Goal: Transaction & Acquisition: Purchase product/service

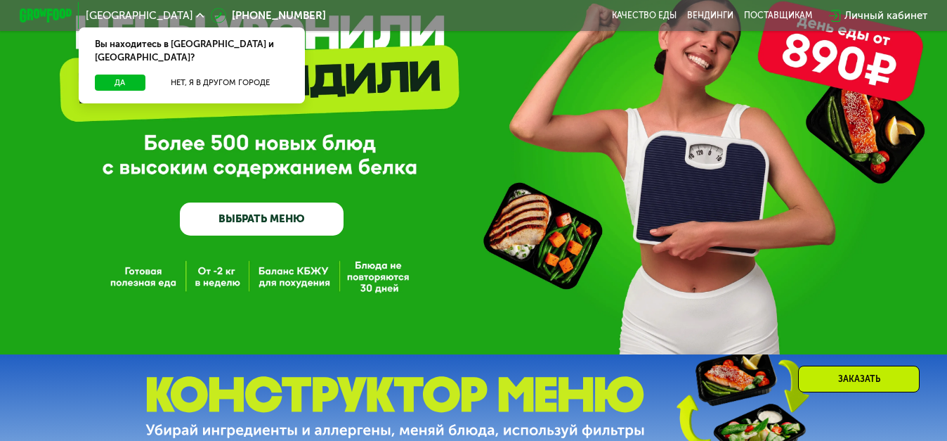
click at [254, 214] on link "ВЫБРАТЬ МЕНЮ" at bounding box center [262, 218] width 164 height 33
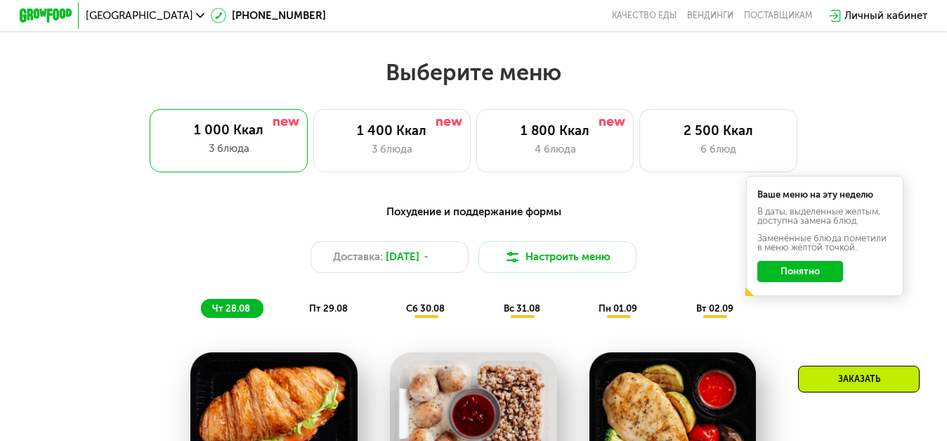
scroll to position [568, 0]
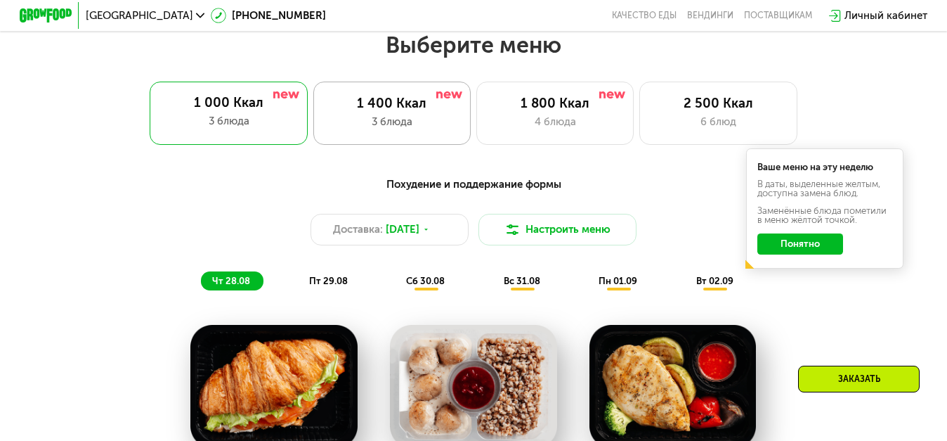
click at [443, 120] on div "3 блюда" at bounding box center [392, 121] width 130 height 15
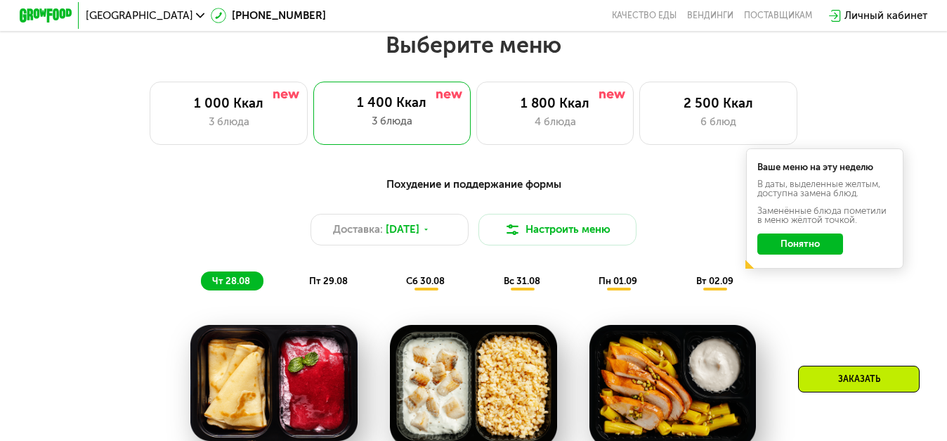
click at [808, 252] on button "Понятно" at bounding box center [800, 243] width 86 height 21
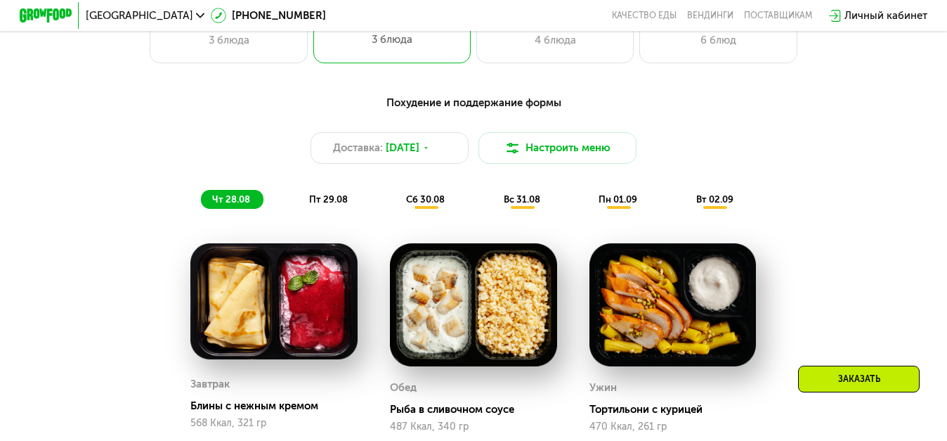
scroll to position [656, 0]
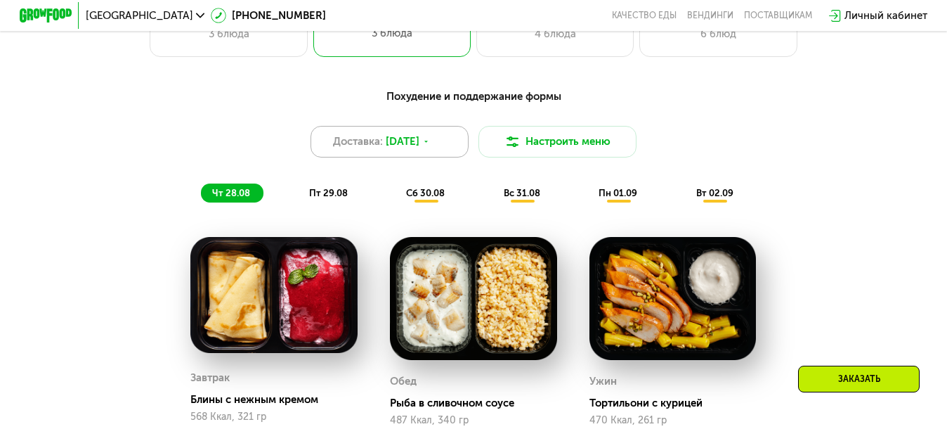
click at [416, 137] on span "[DATE]" at bounding box center [403, 140] width 34 height 15
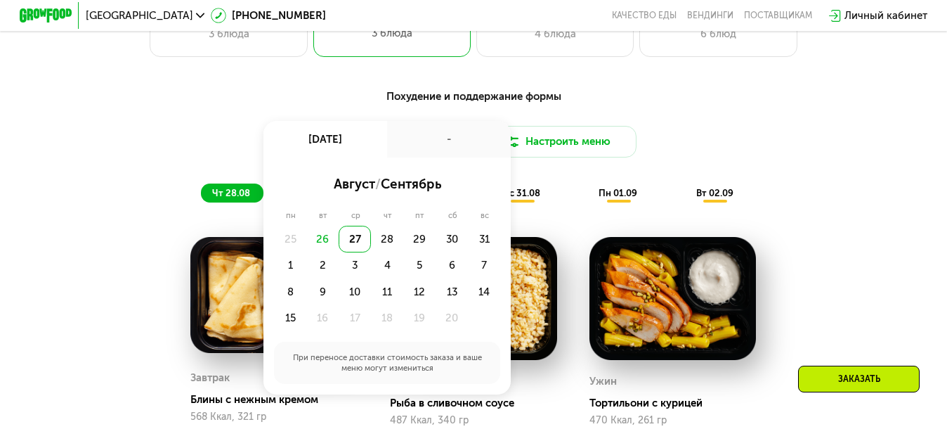
click at [349, 242] on div "27" at bounding box center [355, 239] width 32 height 26
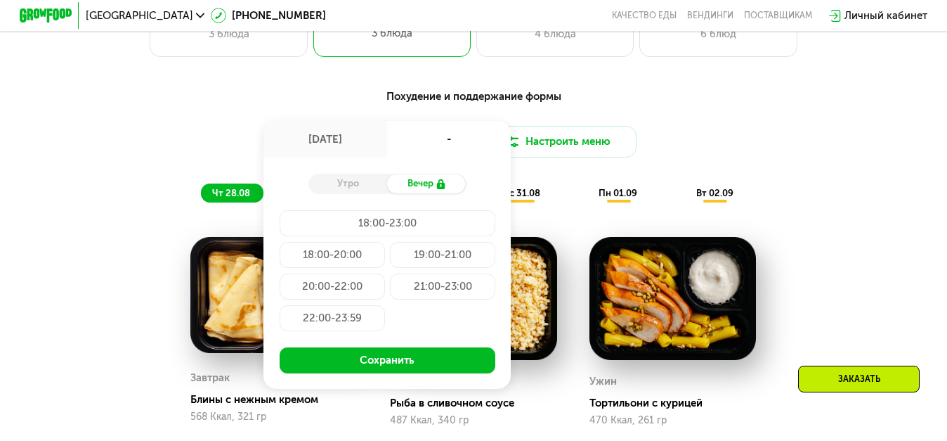
click at [362, 185] on div "Утро" at bounding box center [347, 183] width 79 height 18
click at [385, 305] on div "21:00-23:00" at bounding box center [332, 318] width 105 height 26
click at [809, 147] on div "Доставка: [DATE] авг, ср 21:00-23:00 Утро Вечер 18:00-23:00 18:00-20:00 19:00-2…" at bounding box center [473, 142] width 778 height 32
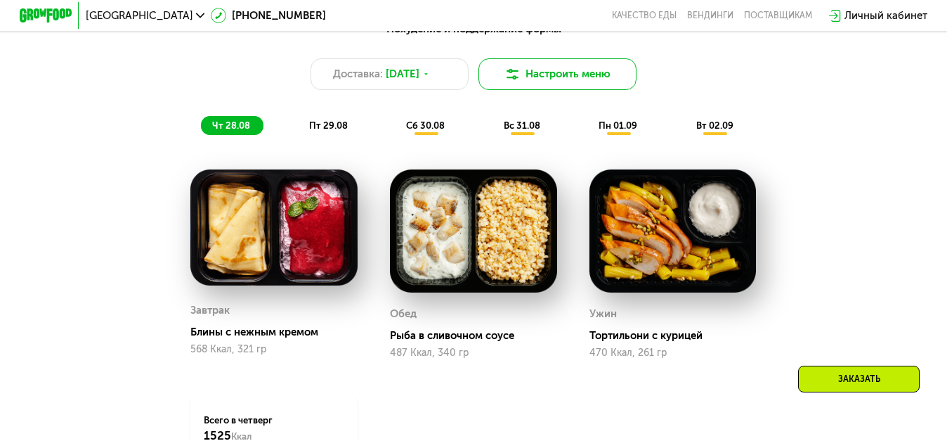
scroll to position [731, 0]
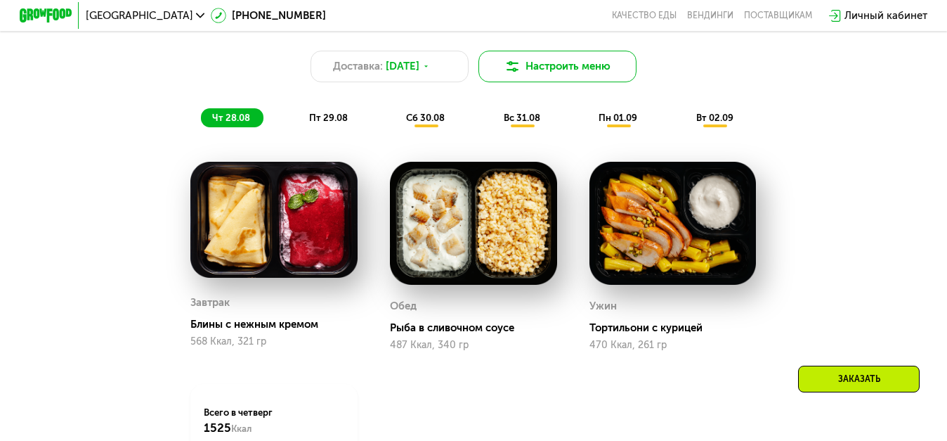
click at [575, 77] on button "Настроить меню" at bounding box center [557, 67] width 158 height 32
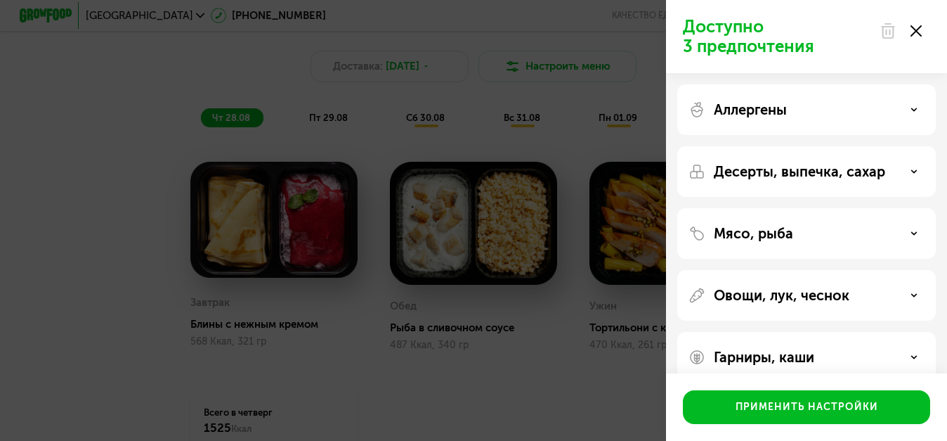
scroll to position [23, 0]
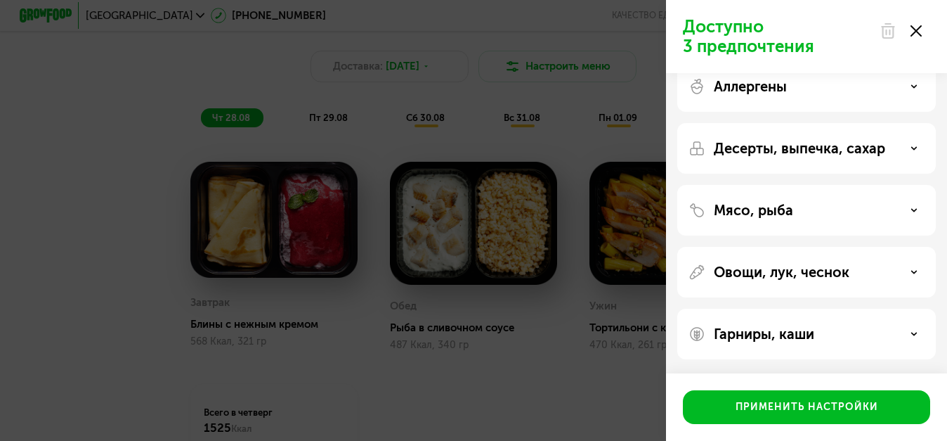
click at [902, 154] on div "Десерты, выпечка, сахар" at bounding box center [807, 148] width 236 height 17
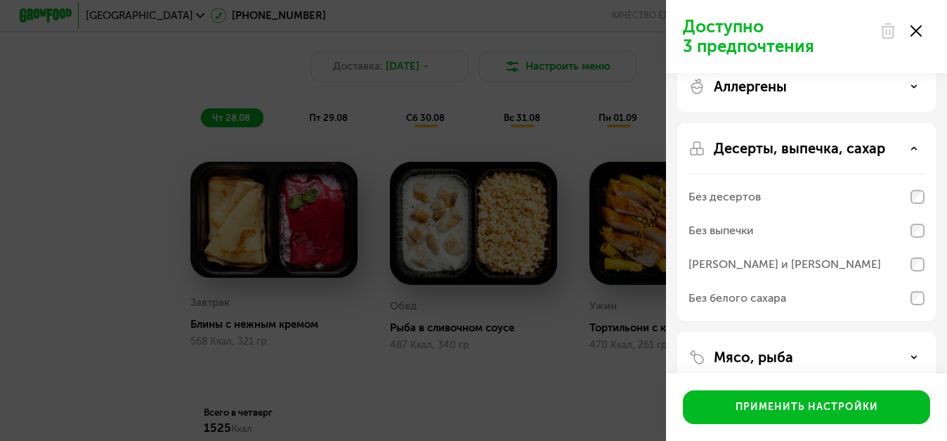
click at [902, 154] on div "Десерты, выпечка, сахар" at bounding box center [807, 148] width 236 height 17
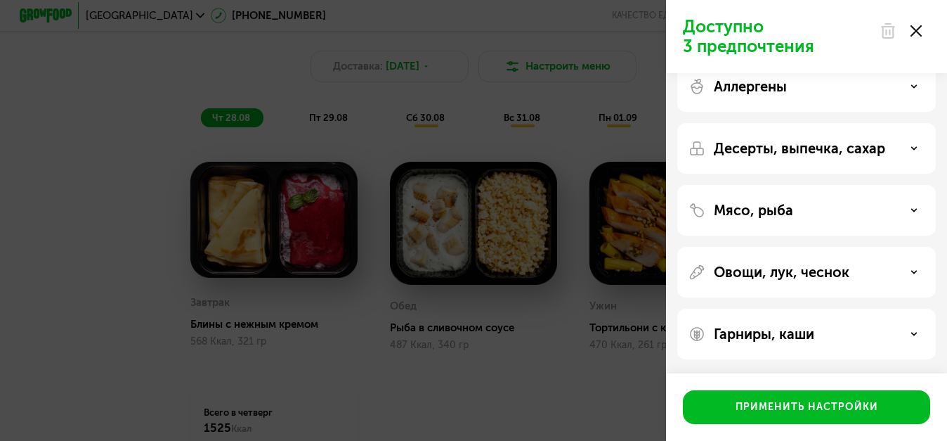
click at [902, 154] on div "Десерты, выпечка, сахар" at bounding box center [807, 148] width 236 height 17
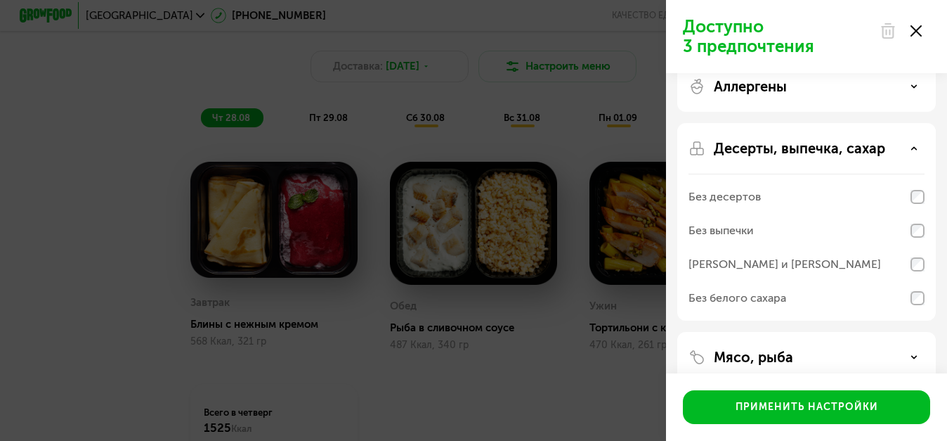
click at [902, 154] on div "Десерты, выпечка, сахар" at bounding box center [807, 148] width 236 height 17
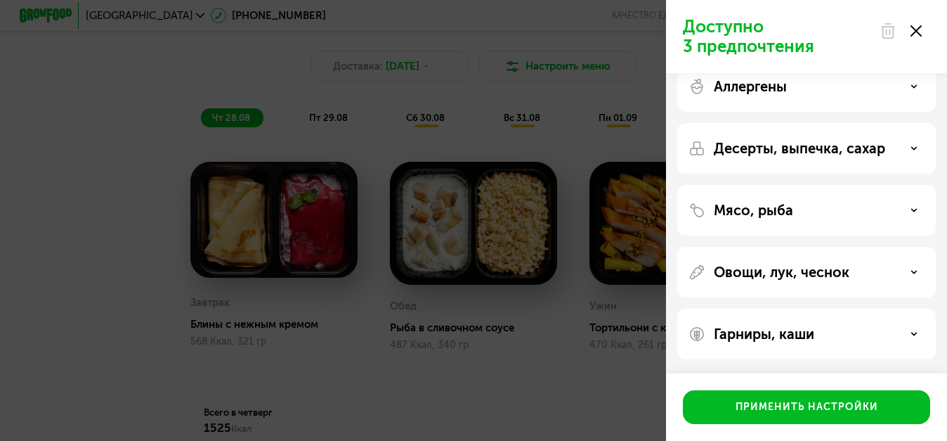
click at [902, 154] on div "Десерты, выпечка, сахар" at bounding box center [807, 148] width 236 height 17
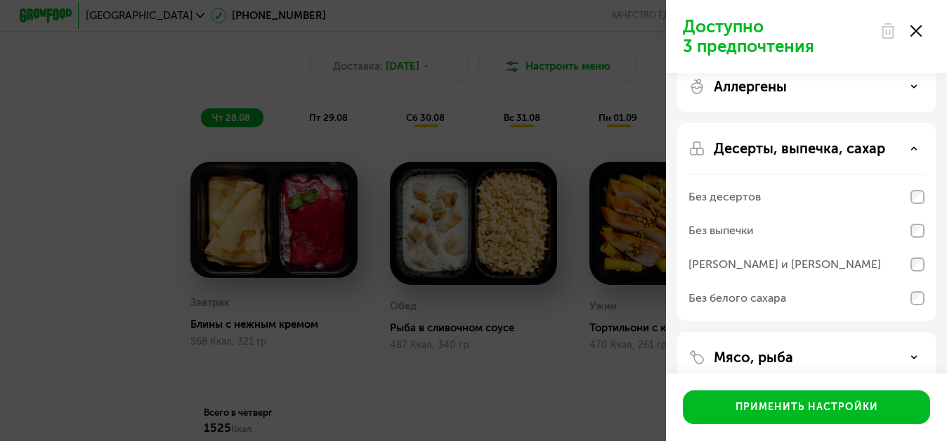
click at [902, 154] on div "Десерты, выпечка, сахар" at bounding box center [807, 148] width 236 height 17
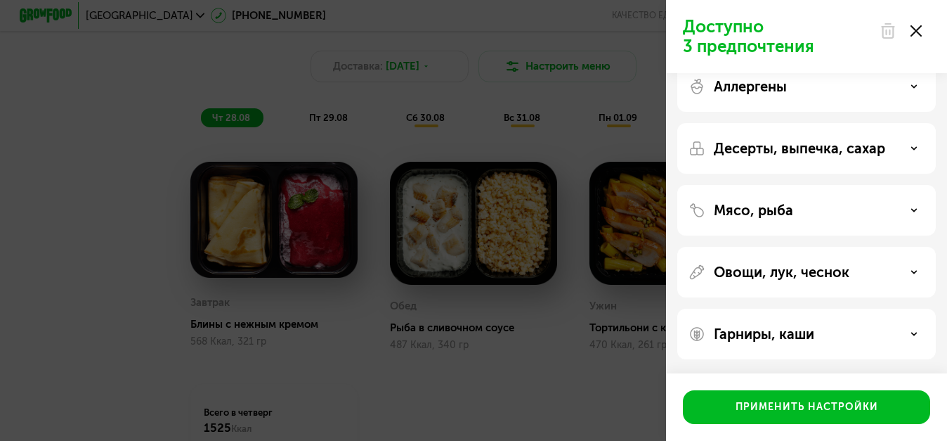
click at [897, 214] on div "Мясо, рыба" at bounding box center [807, 210] width 236 height 17
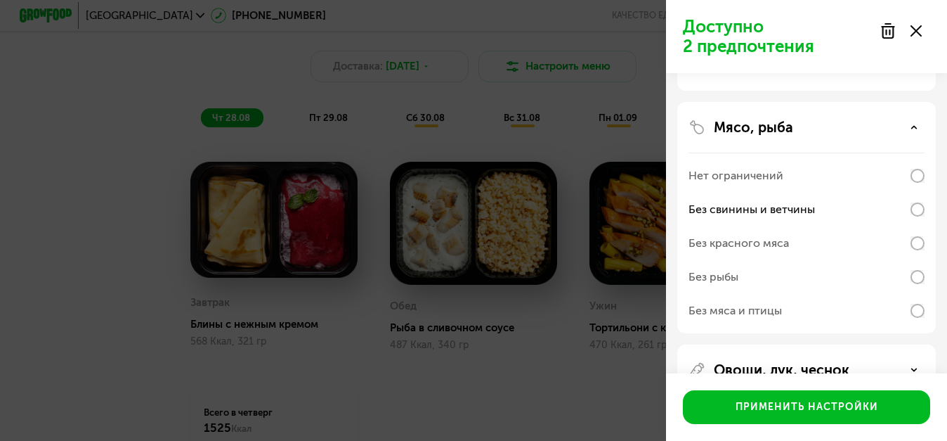
scroll to position [204, 0]
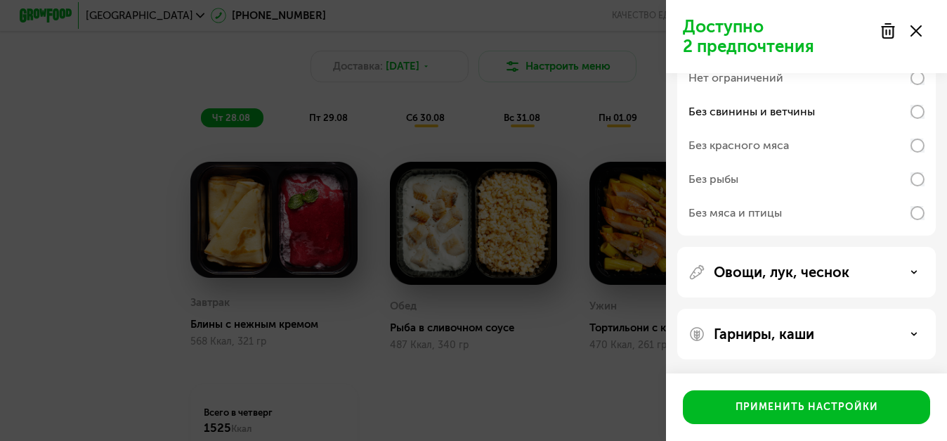
click at [898, 272] on div "Овощи, лук, чеснок" at bounding box center [807, 271] width 236 height 17
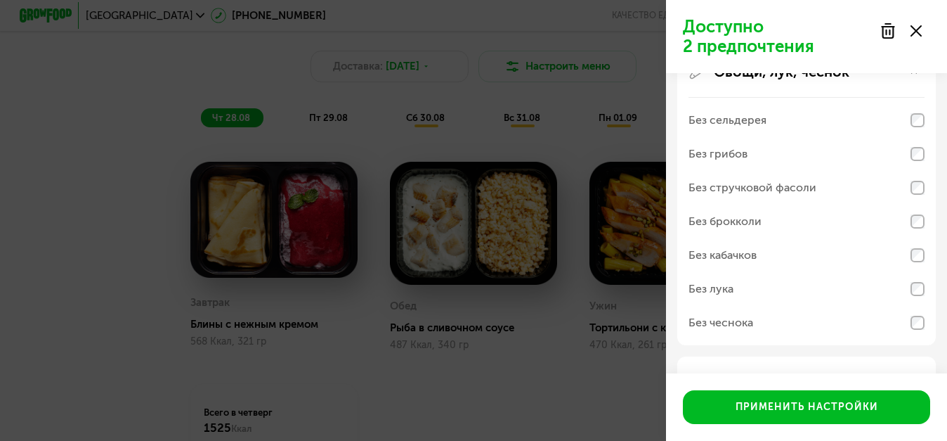
scroll to position [452, 0]
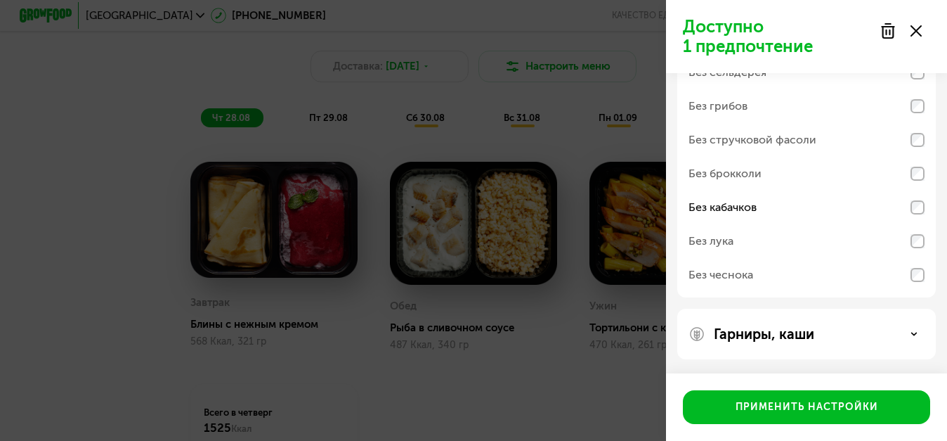
click at [842, 331] on div "Гарниры, каши" at bounding box center [807, 333] width 236 height 17
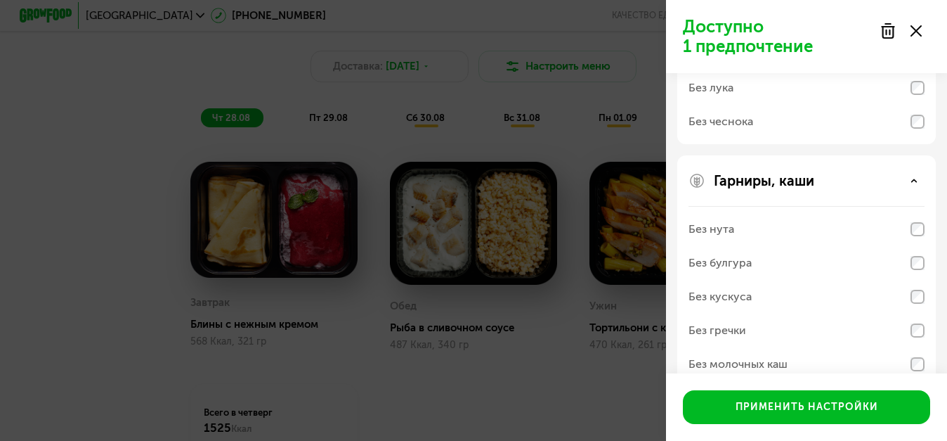
scroll to position [632, 0]
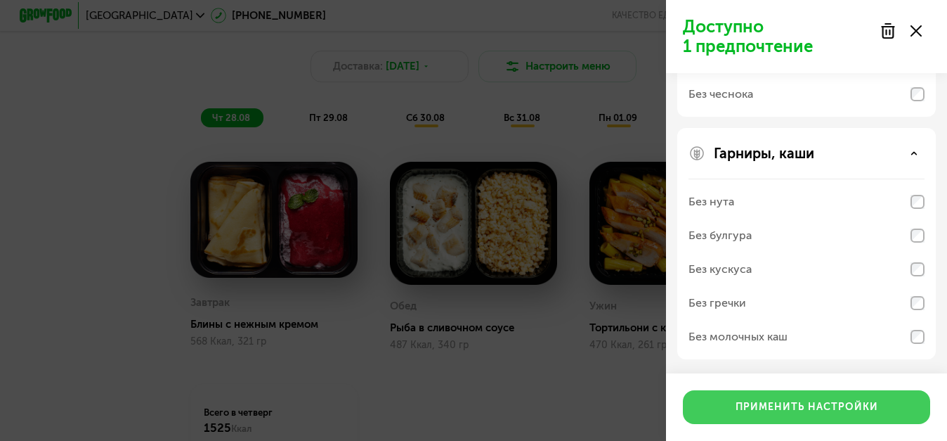
click at [810, 416] on button "Применить настройки" at bounding box center [806, 407] width 247 height 34
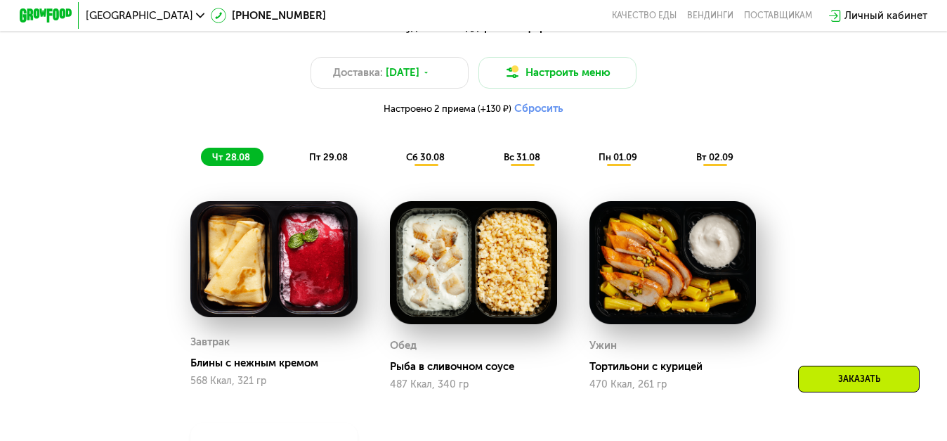
scroll to position [725, 0]
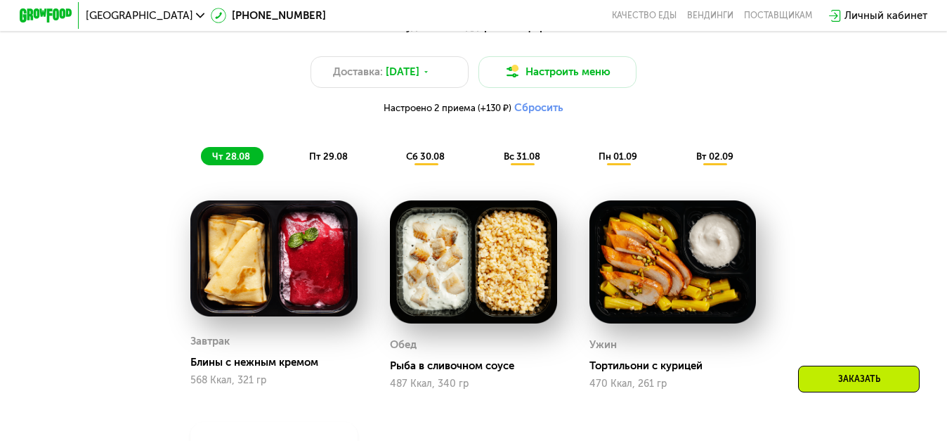
click at [339, 158] on span "пт 29.08" at bounding box center [328, 156] width 39 height 11
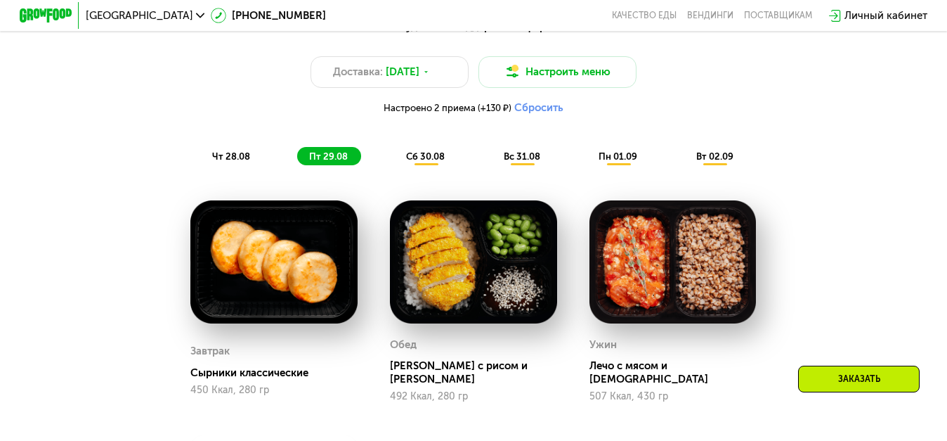
click at [242, 152] on span "чт 28.08" at bounding box center [231, 156] width 38 height 11
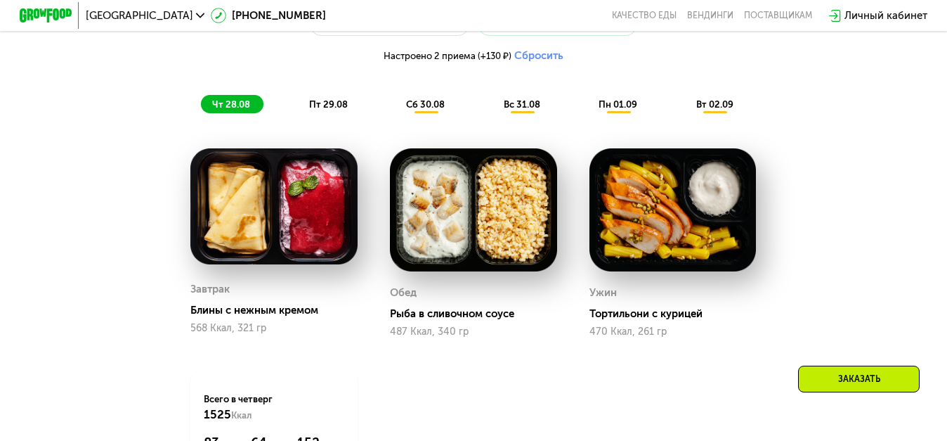
scroll to position [776, 0]
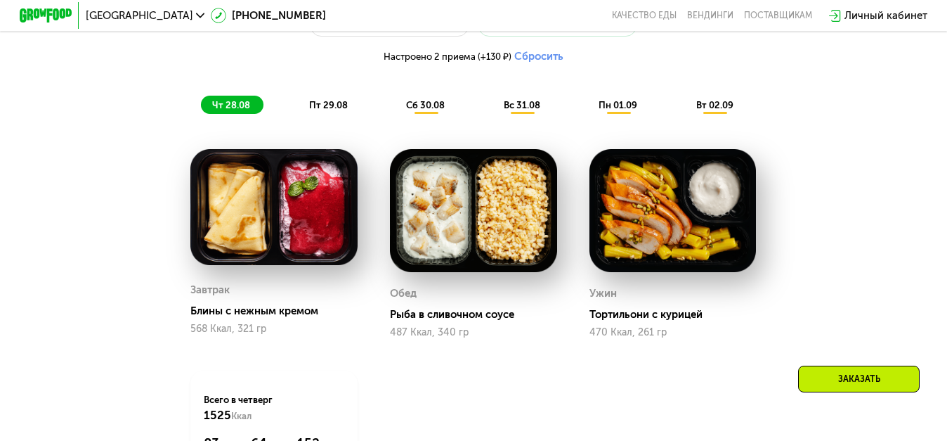
click at [394, 112] on div "пт 29.08" at bounding box center [426, 105] width 64 height 18
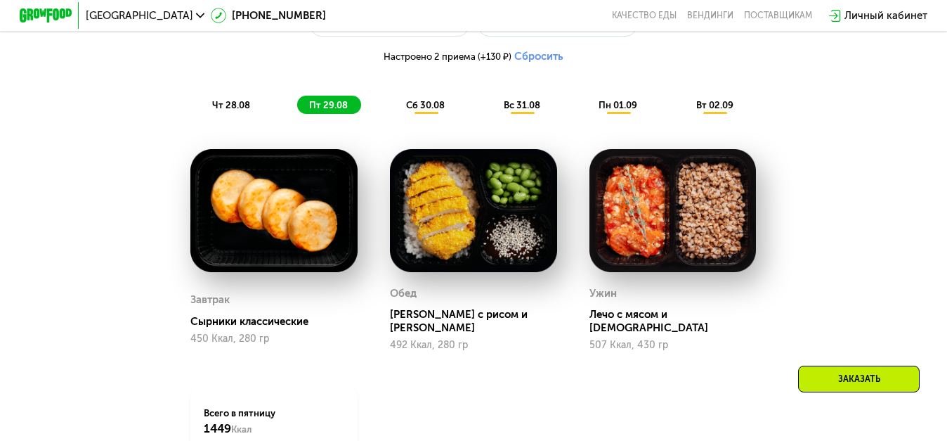
click at [414, 100] on span "сб 30.08" at bounding box center [425, 105] width 39 height 11
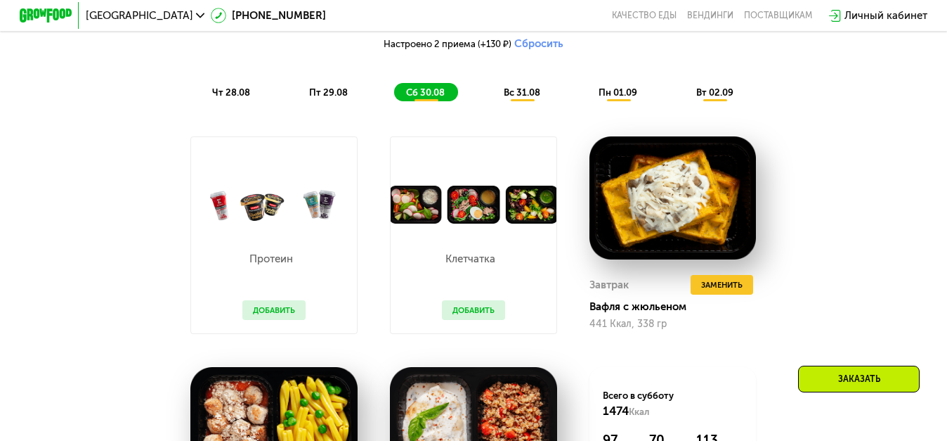
scroll to position [790, 0]
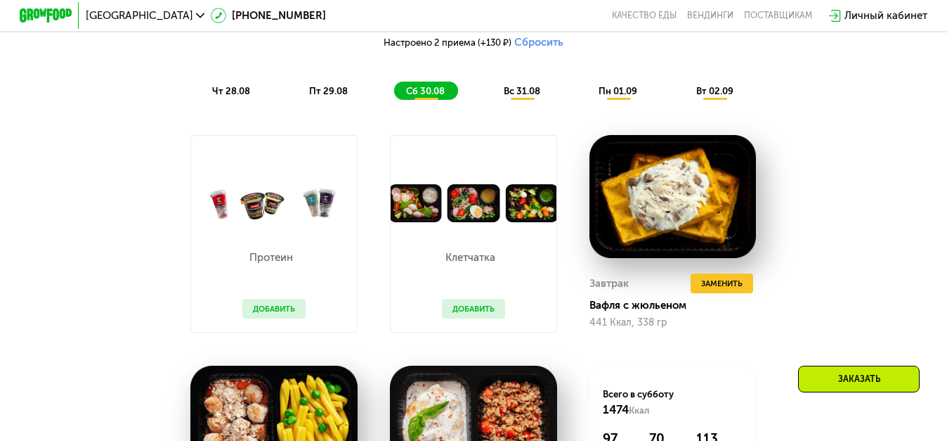
click at [520, 95] on span "вс 31.08" at bounding box center [522, 91] width 37 height 11
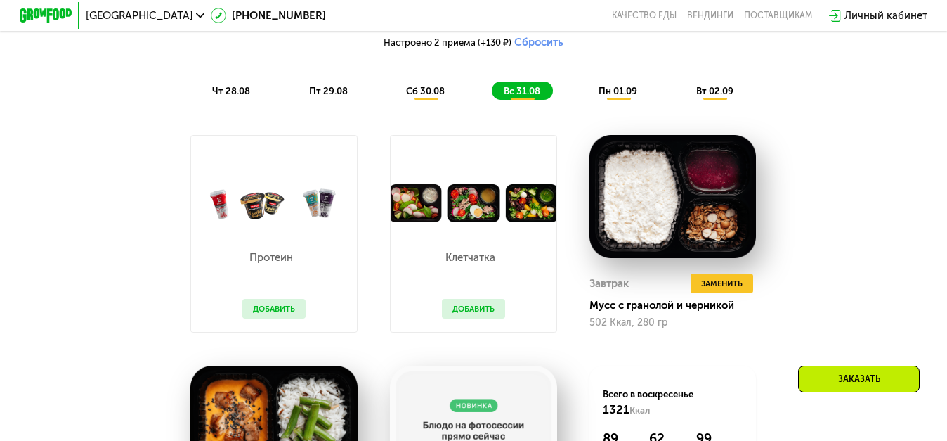
click at [237, 96] on span "чт 28.08" at bounding box center [231, 91] width 38 height 11
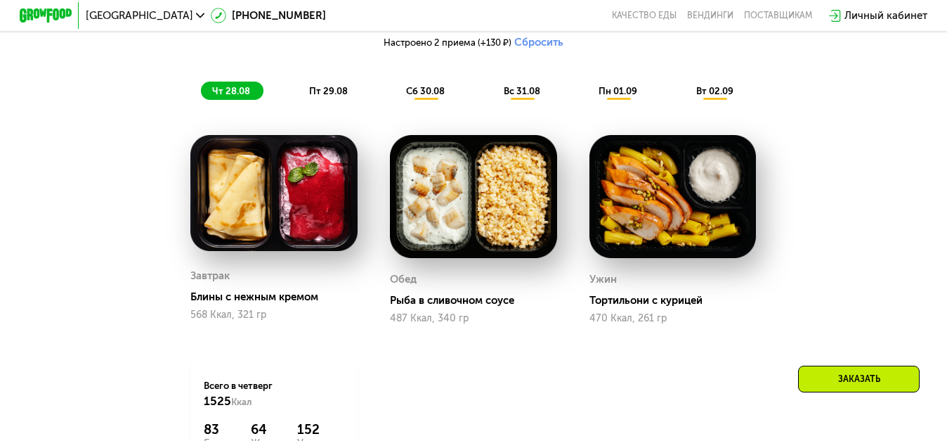
click at [394, 96] on div "пт 29.08" at bounding box center [426, 90] width 64 height 18
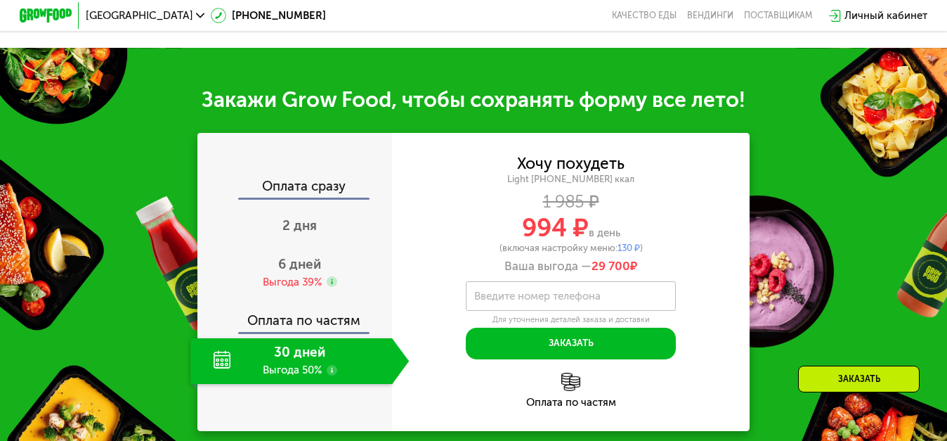
scroll to position [1322, 0]
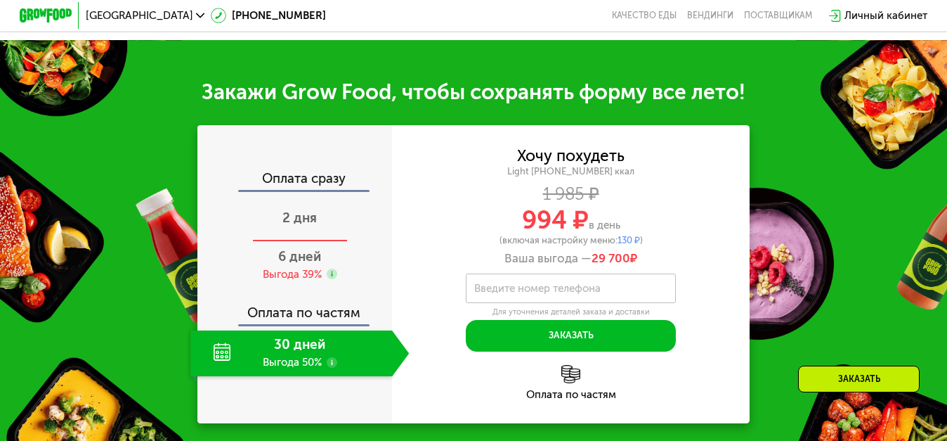
click at [315, 209] on span "2 дня" at bounding box center [299, 217] width 34 height 16
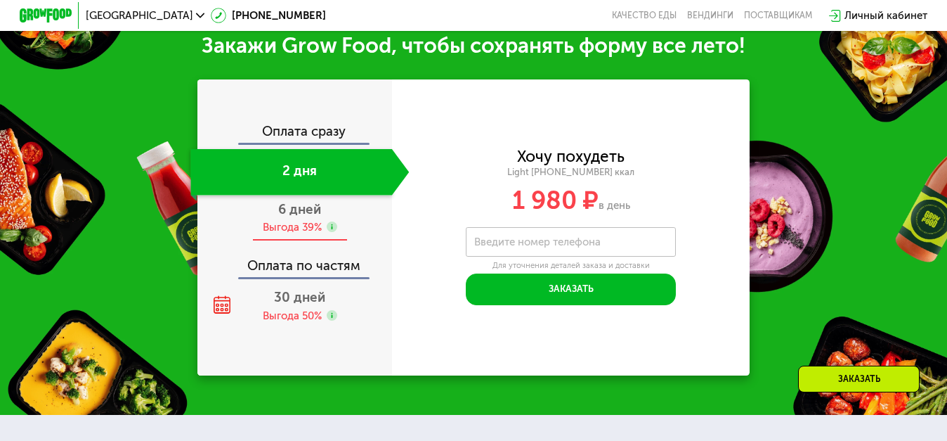
click at [303, 212] on span "6 дней" at bounding box center [299, 209] width 43 height 16
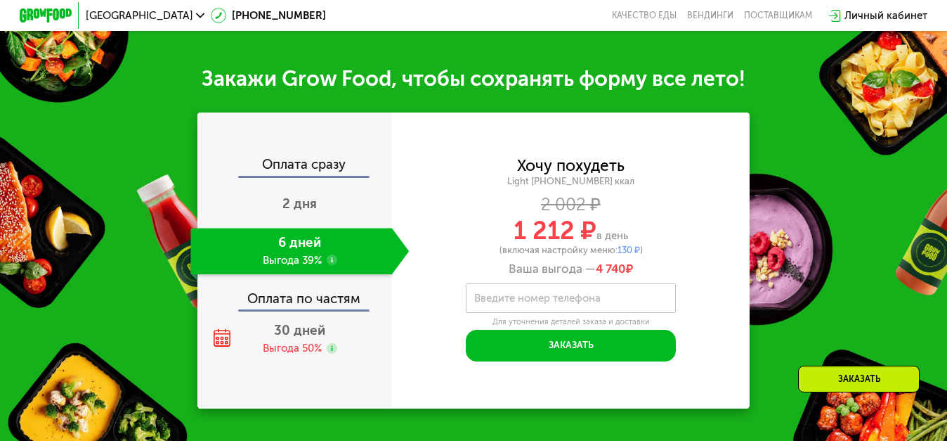
click at [325, 169] on div "Оплата сразу" at bounding box center [295, 166] width 193 height 17
click at [304, 200] on span "2 дня" at bounding box center [299, 203] width 34 height 16
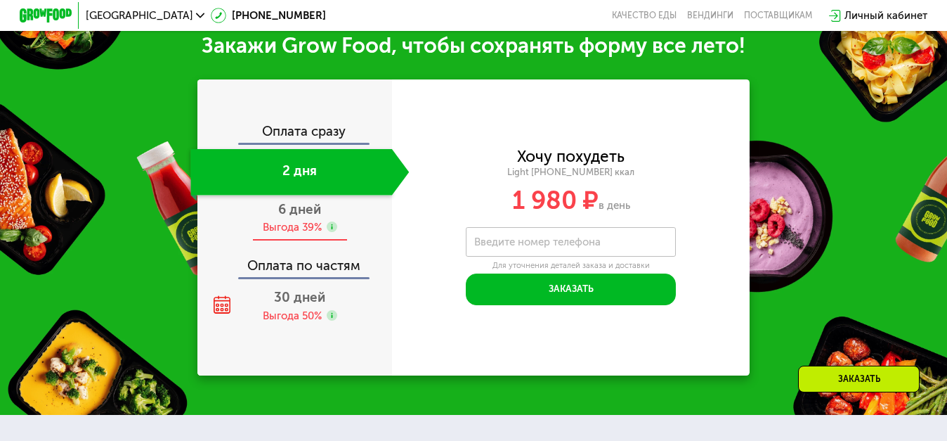
click at [299, 211] on span "6 дней" at bounding box center [299, 209] width 43 height 16
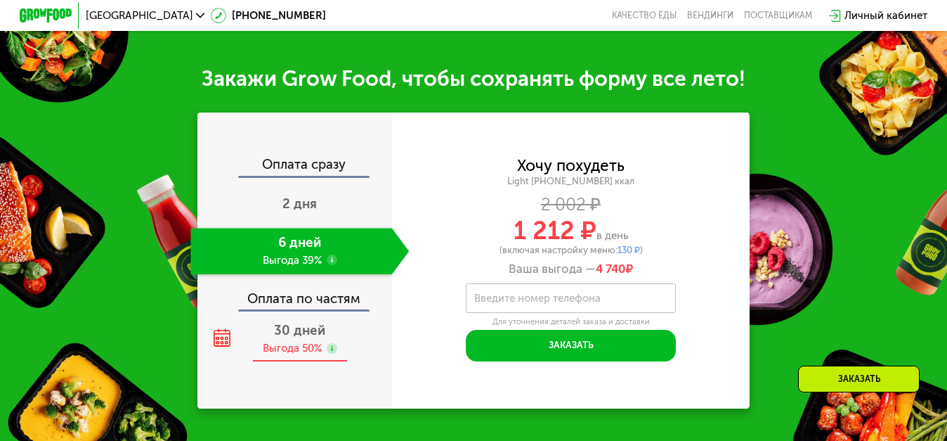
click at [296, 328] on span "30 дней" at bounding box center [299, 330] width 51 height 16
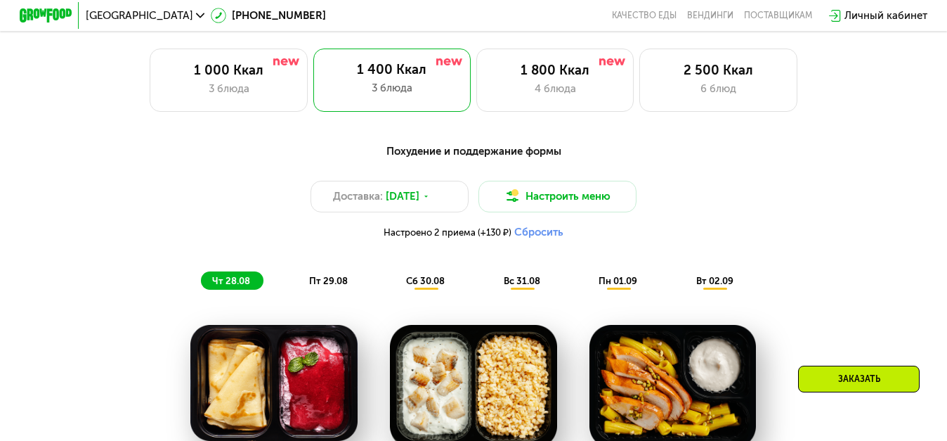
scroll to position [613, 0]
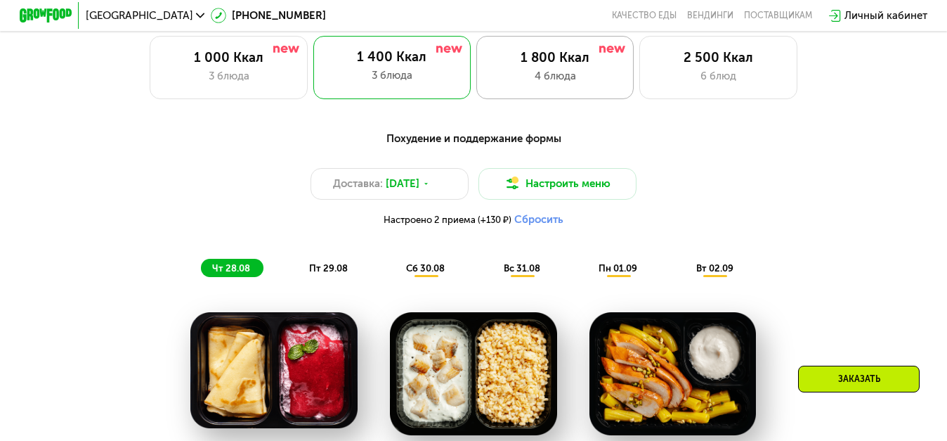
click at [502, 74] on div "4 блюда" at bounding box center [555, 75] width 130 height 15
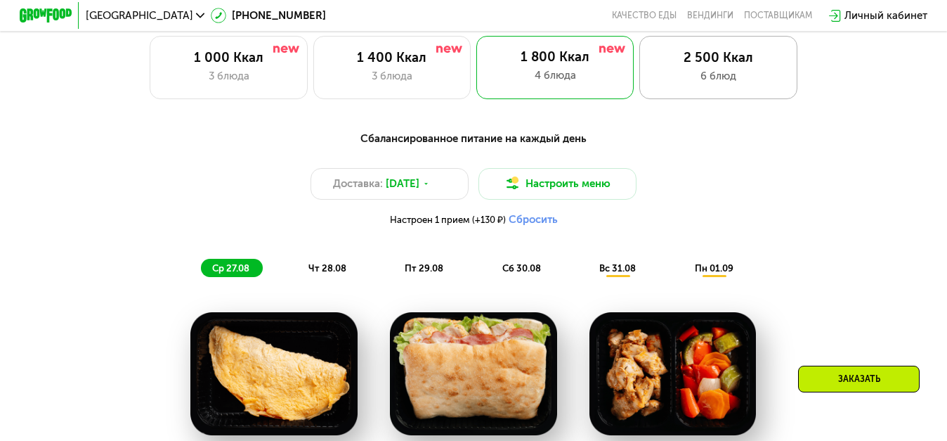
click at [658, 68] on div "6 блюд" at bounding box center [718, 75] width 130 height 15
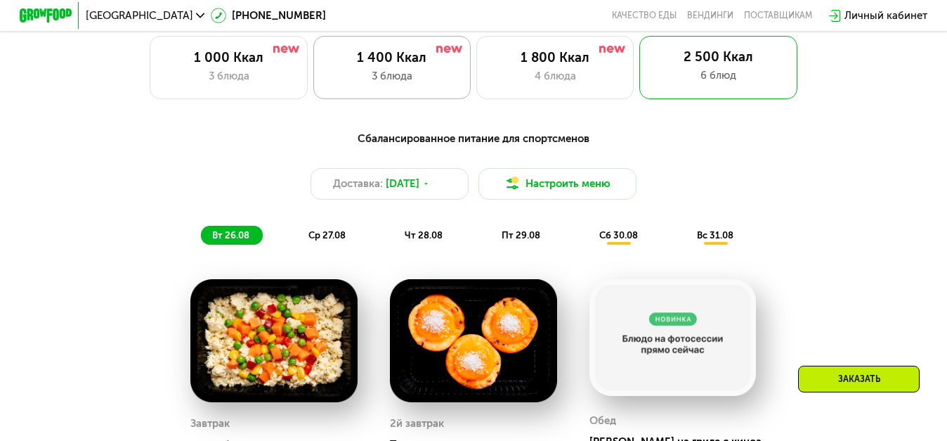
click at [476, 65] on div "1 400 Ккал 3 блюда" at bounding box center [555, 67] width 158 height 63
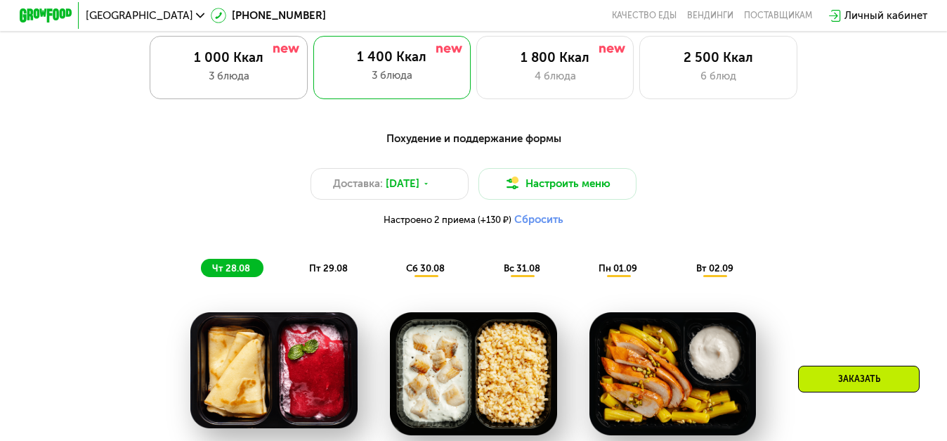
click at [256, 58] on div "1 000 Ккал" at bounding box center [229, 57] width 130 height 15
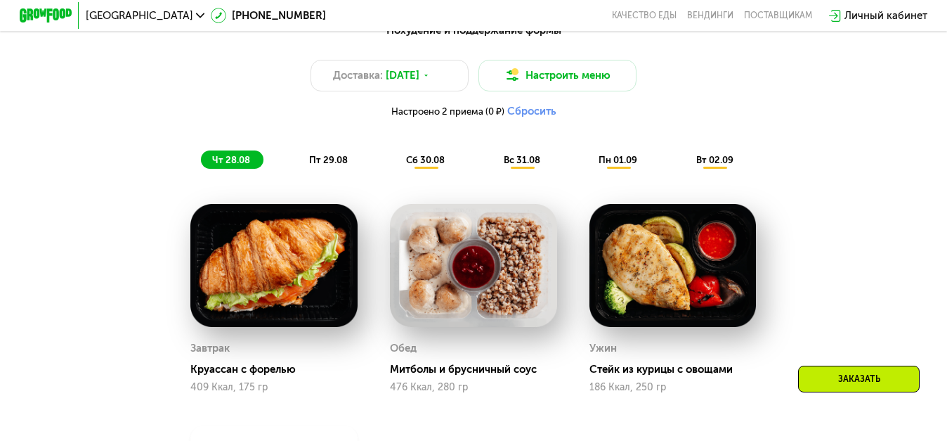
scroll to position [712, 0]
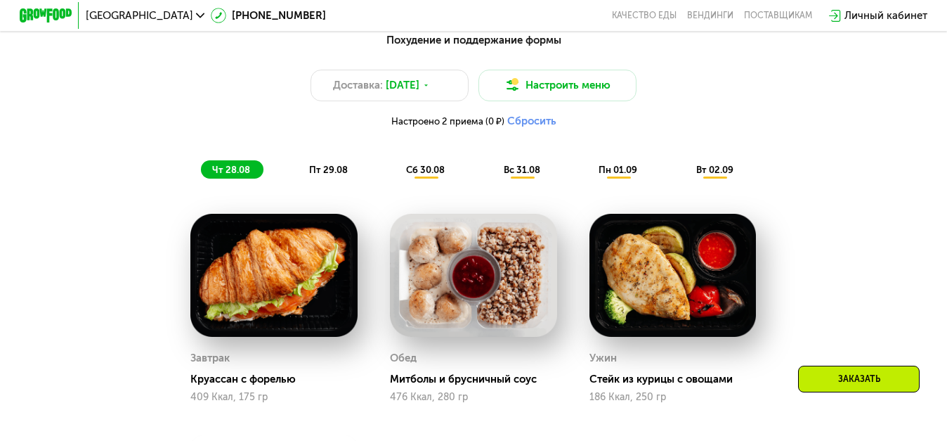
click at [331, 174] on span "пт 29.08" at bounding box center [328, 169] width 39 height 11
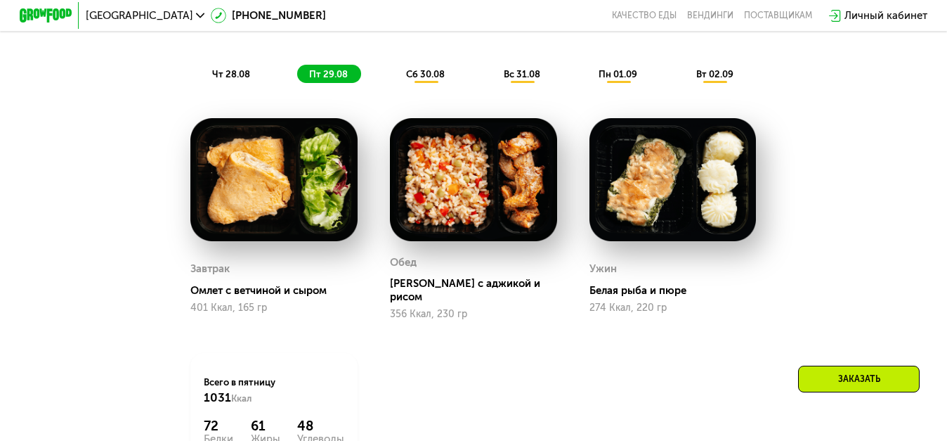
scroll to position [803, 0]
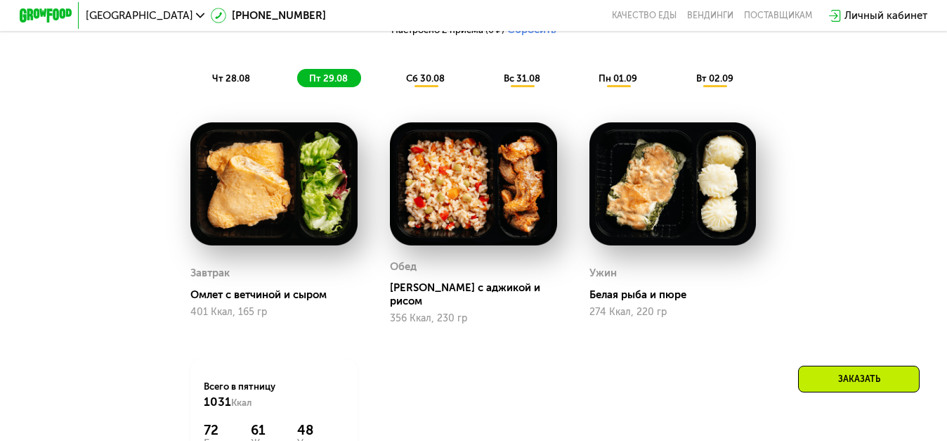
click at [492, 84] on div "сб 30.08" at bounding box center [523, 78] width 62 height 18
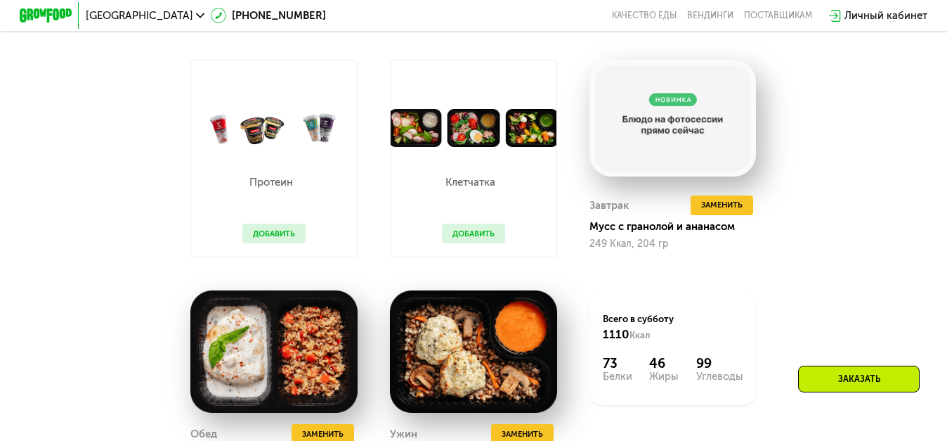
scroll to position [849, 0]
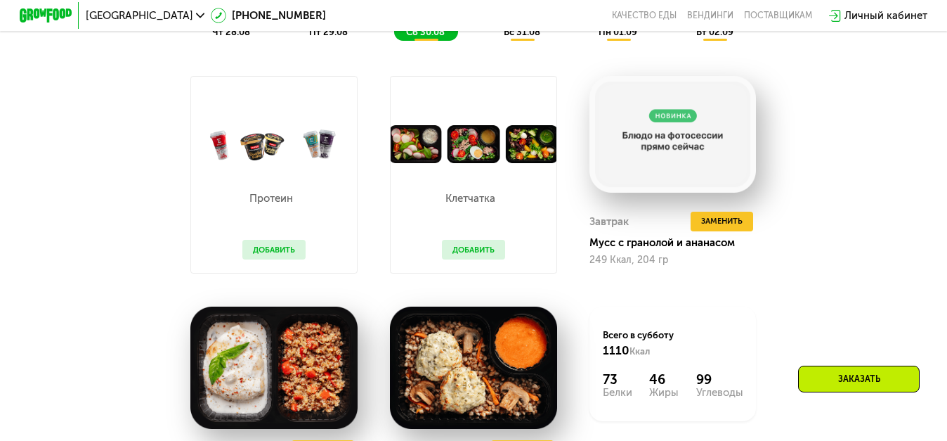
click at [273, 256] on button "Добавить" at bounding box center [273, 250] width 63 height 20
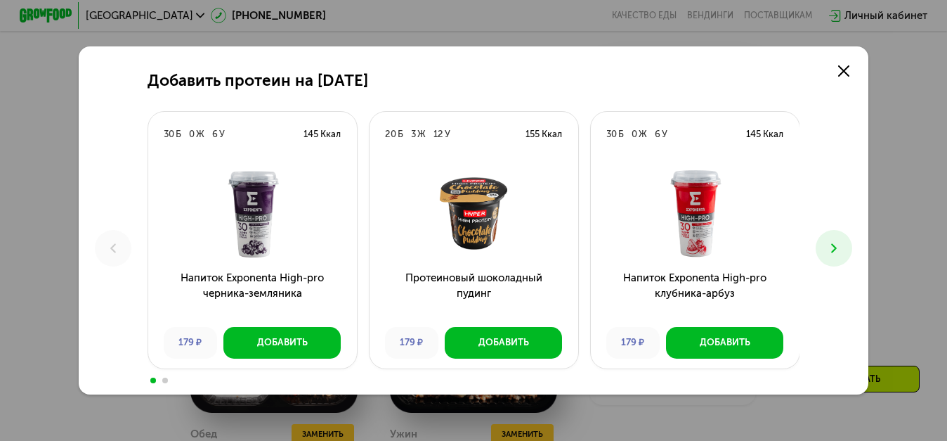
scroll to position [863, 0]
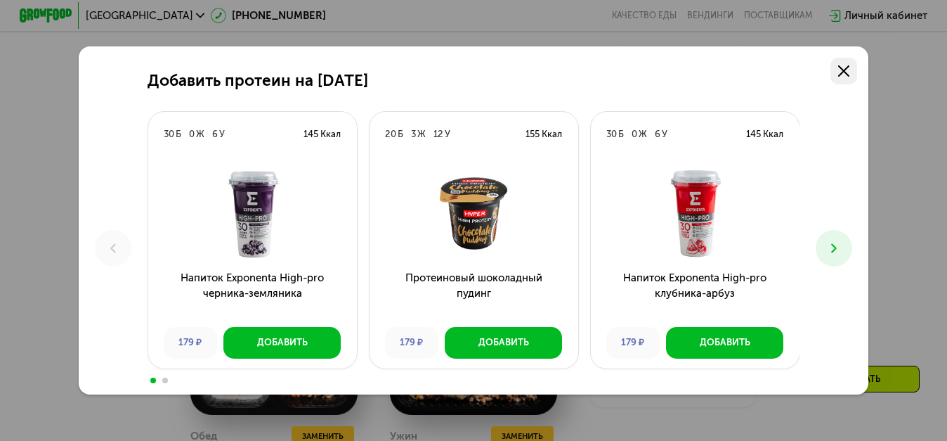
click at [846, 67] on use at bounding box center [844, 71] width 12 height 12
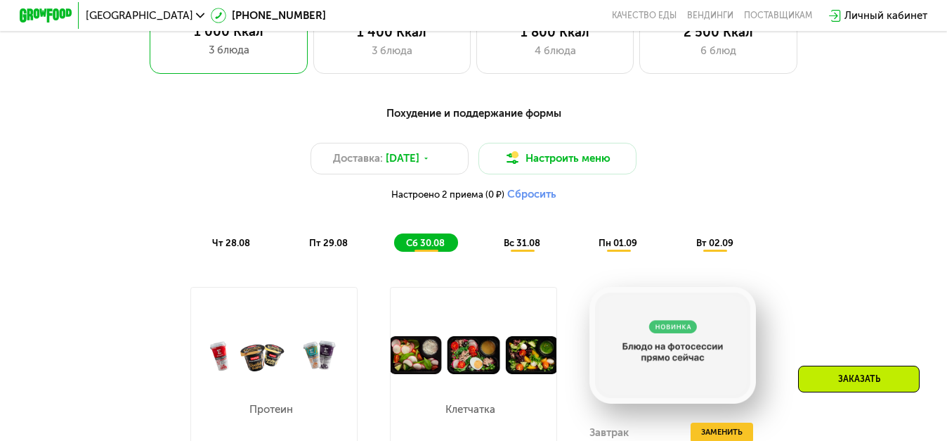
scroll to position [623, 0]
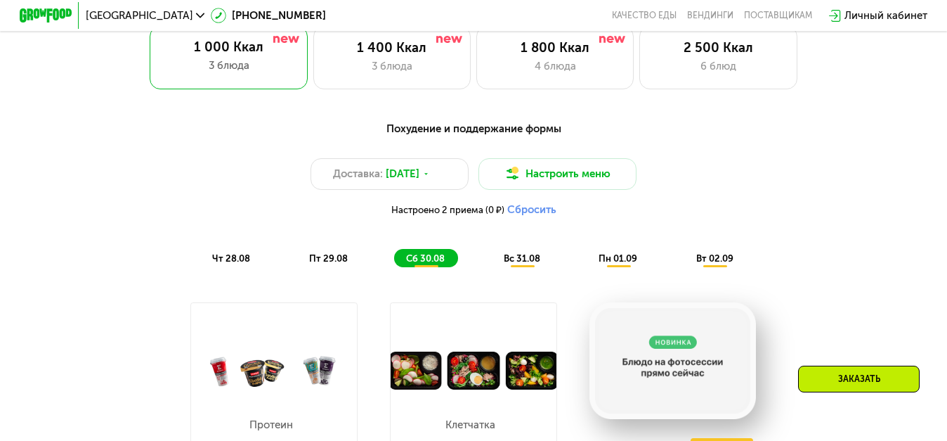
click at [526, 257] on span "вс 31.08" at bounding box center [522, 258] width 37 height 11
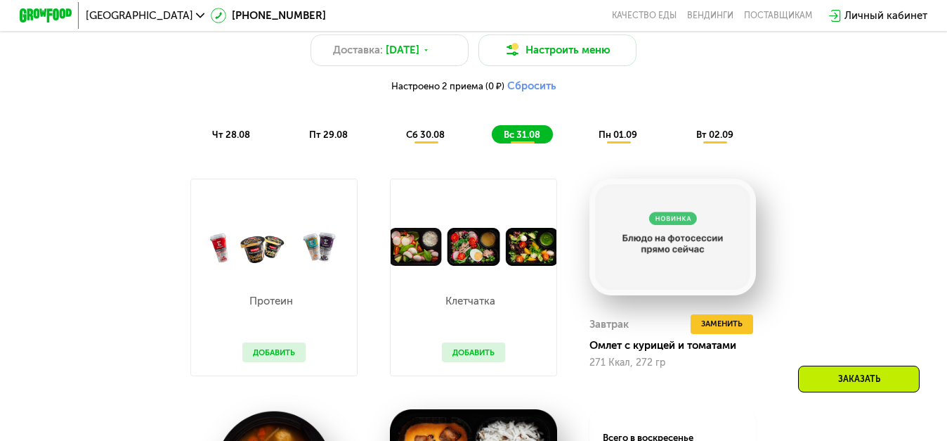
scroll to position [736, 0]
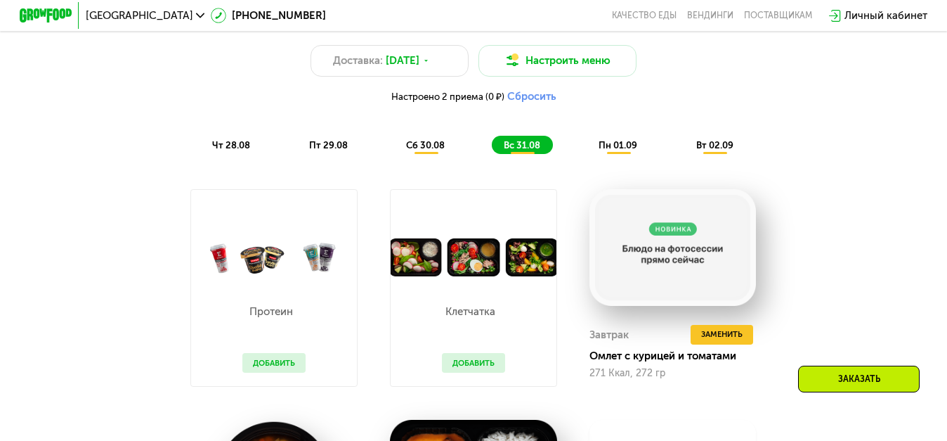
click at [617, 143] on span "пн 01.09" at bounding box center [618, 145] width 39 height 11
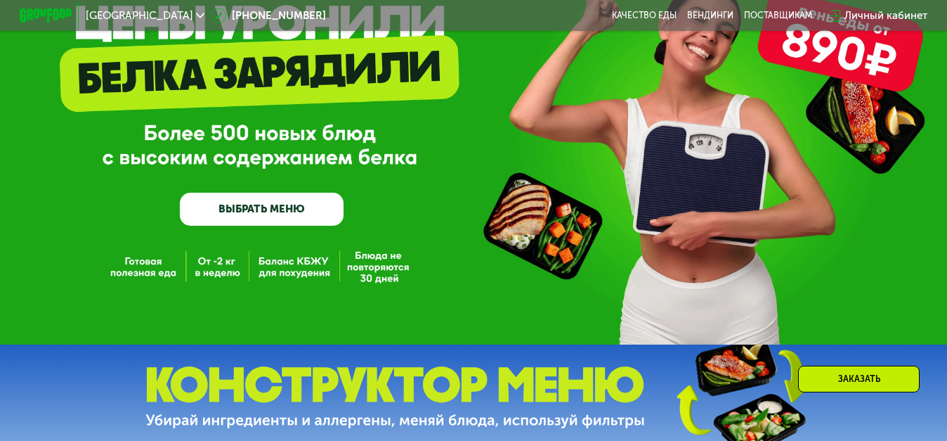
scroll to position [106, 0]
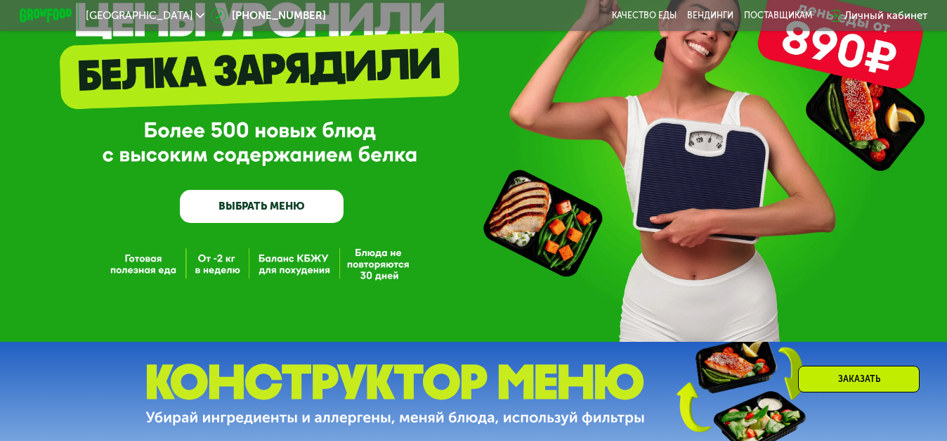
click at [297, 204] on link "ВЫБРАТЬ МЕНЮ" at bounding box center [262, 206] width 164 height 33
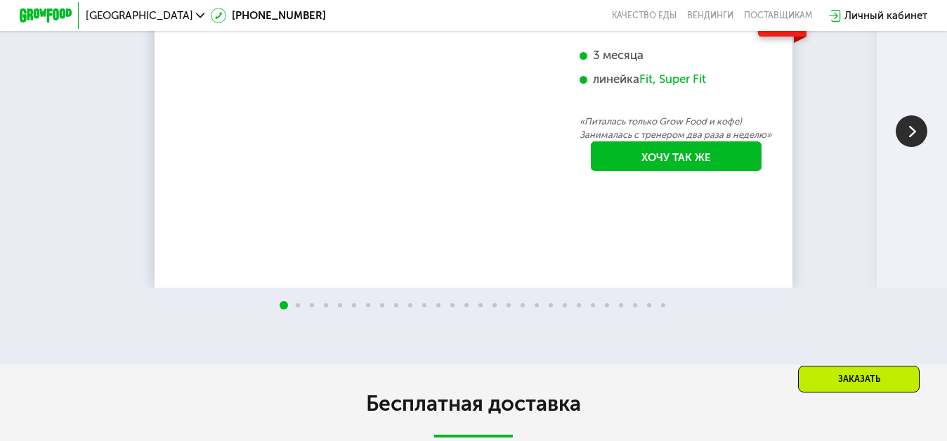
scroll to position [2452, 0]
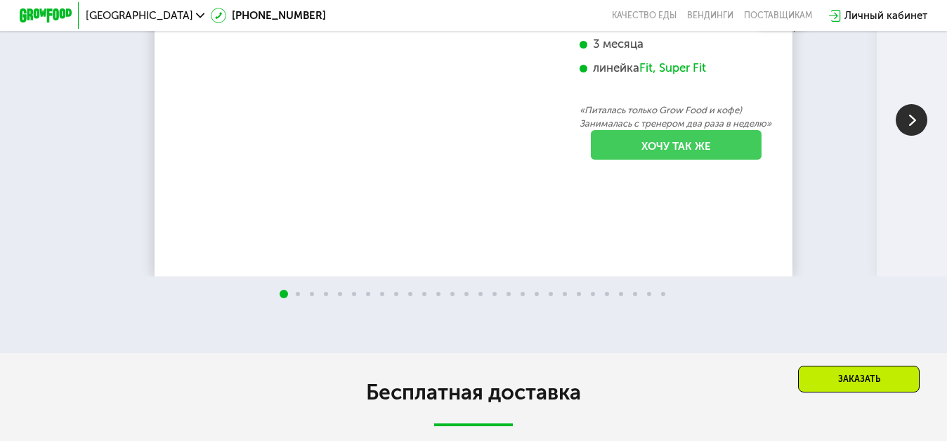
click at [675, 159] on link "Хочу так же" at bounding box center [676, 145] width 171 height 30
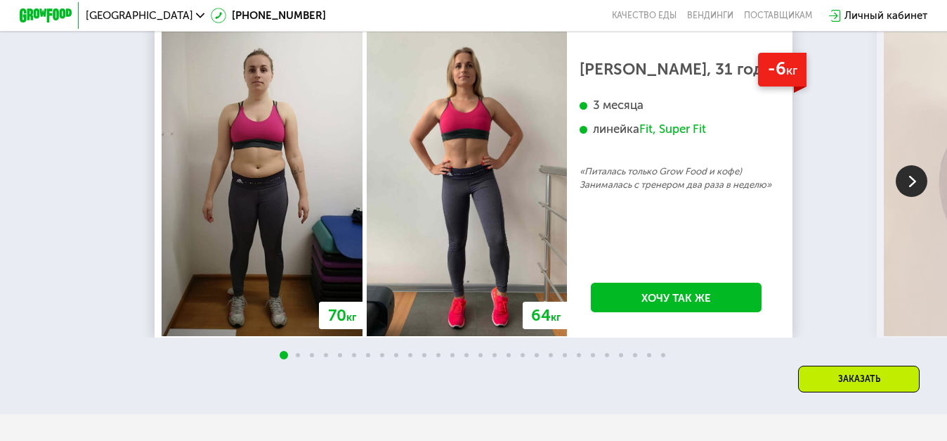
scroll to position [2418, 0]
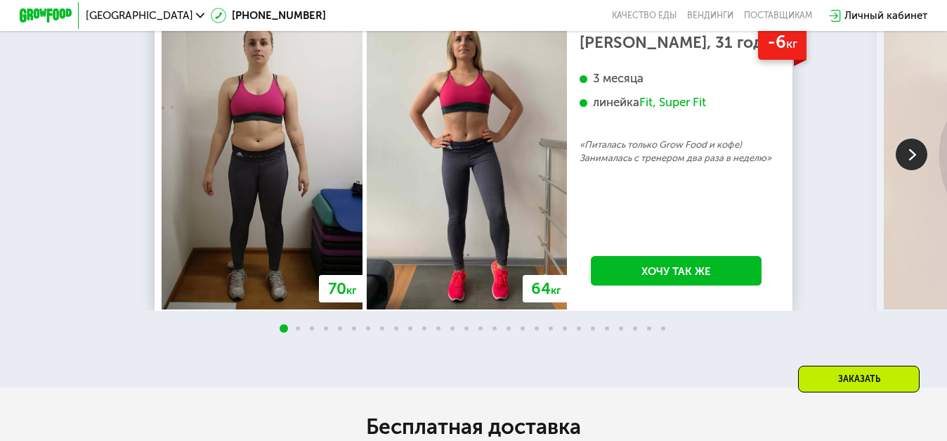
click at [906, 158] on img at bounding box center [912, 154] width 32 height 32
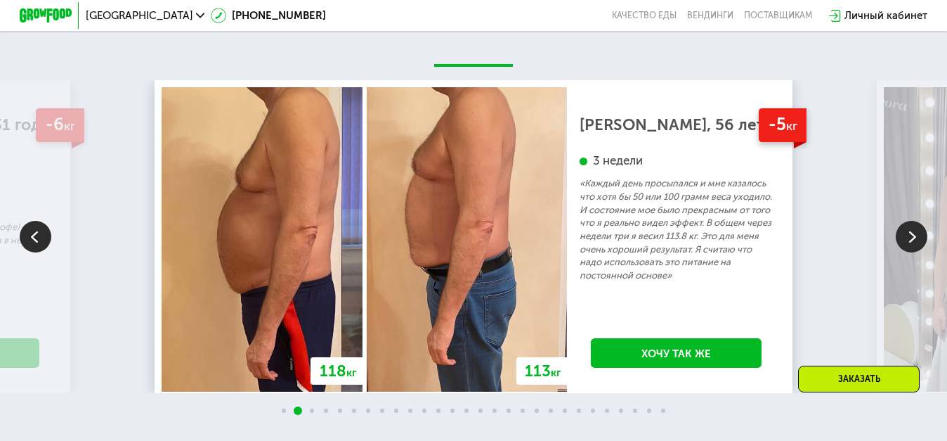
scroll to position [2335, 0]
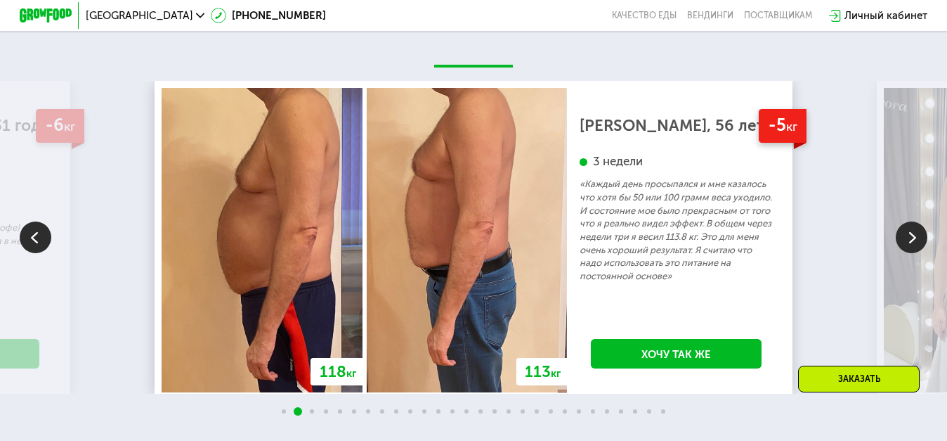
click at [908, 235] on img at bounding box center [912, 237] width 32 height 32
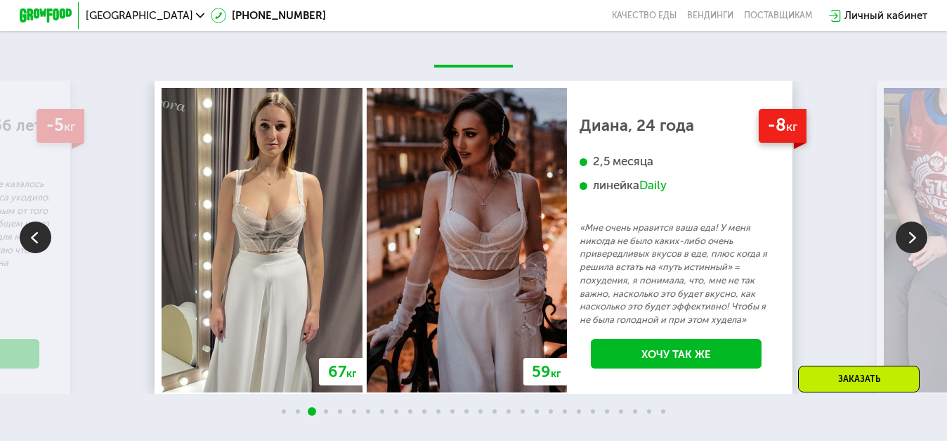
click at [39, 237] on img at bounding box center [36, 237] width 32 height 32
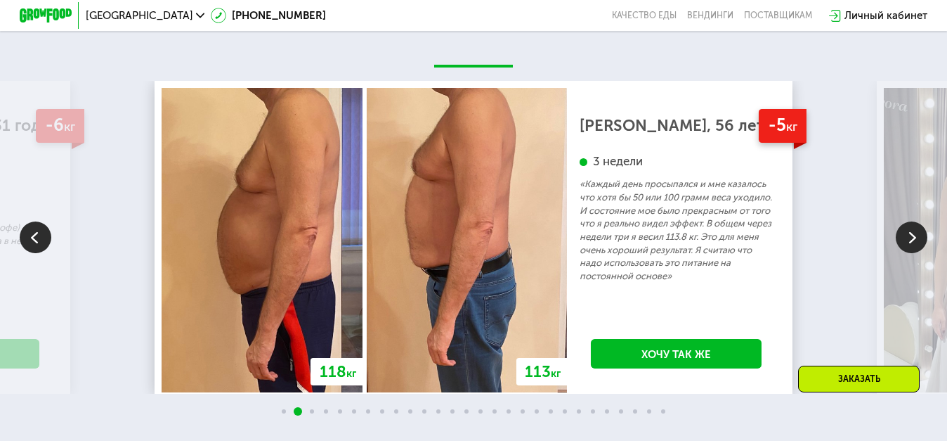
click at [910, 244] on img at bounding box center [912, 237] width 32 height 32
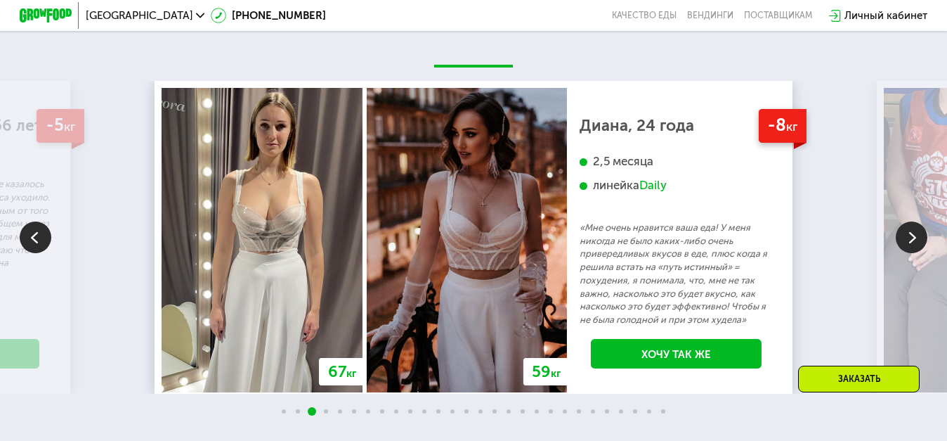
click at [910, 244] on img at bounding box center [912, 237] width 32 height 32
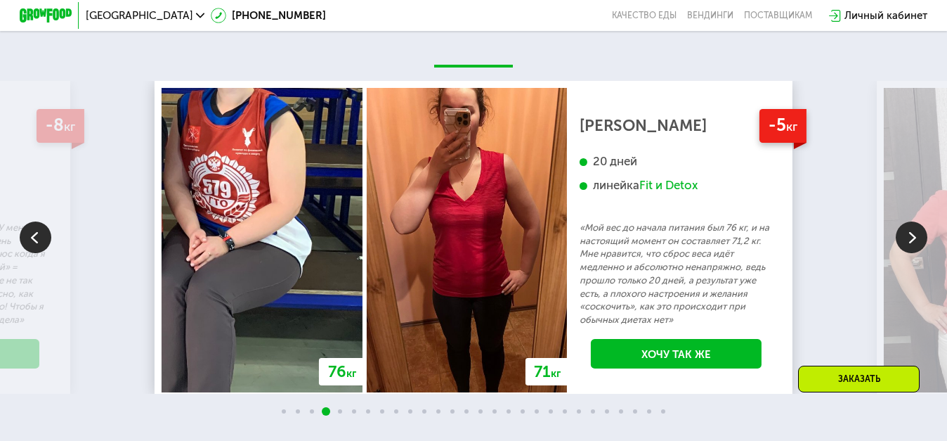
click at [910, 244] on img at bounding box center [912, 237] width 32 height 32
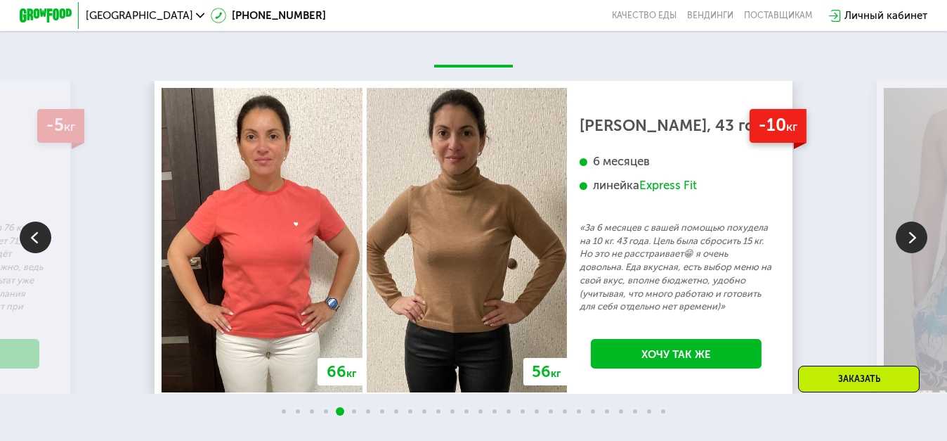
click at [904, 236] on img at bounding box center [912, 237] width 32 height 32
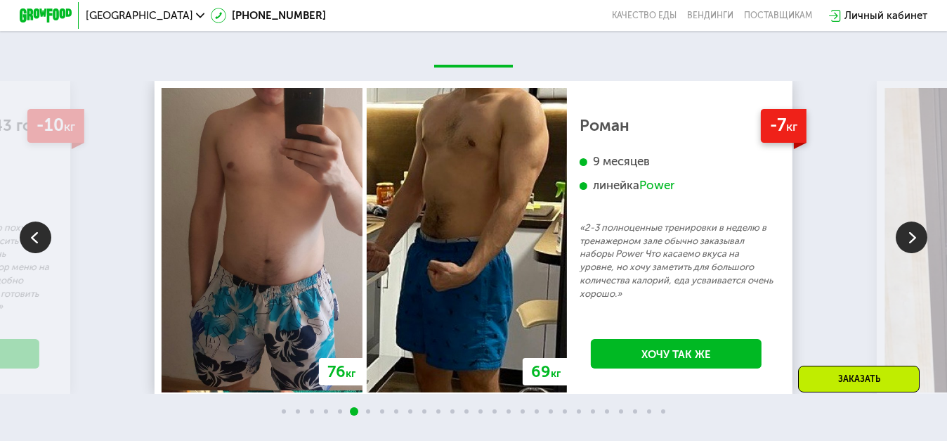
click at [904, 236] on img at bounding box center [912, 237] width 32 height 32
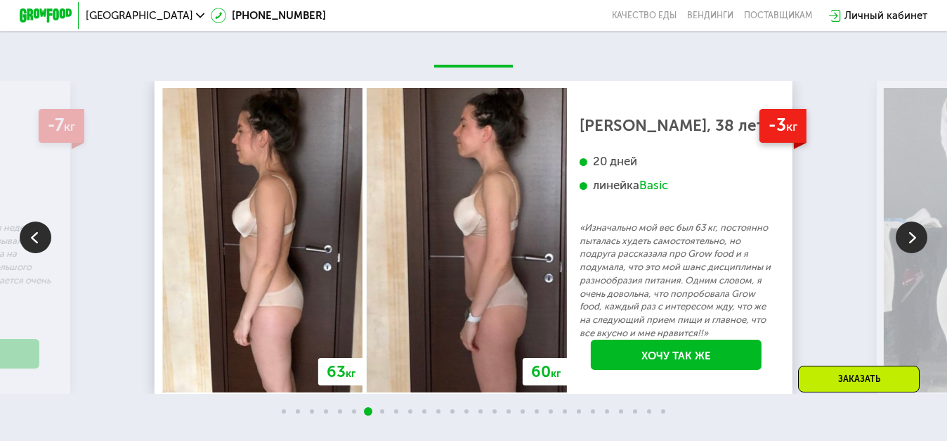
click at [910, 237] on img at bounding box center [912, 237] width 32 height 32
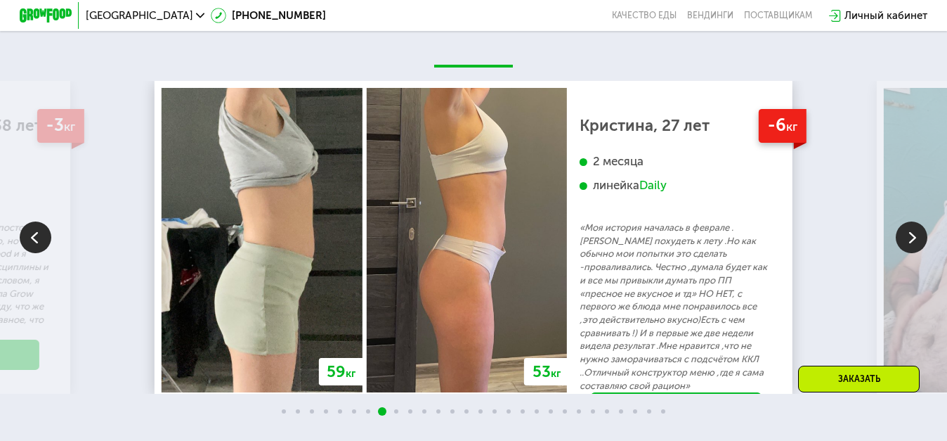
click at [910, 237] on img at bounding box center [912, 237] width 32 height 32
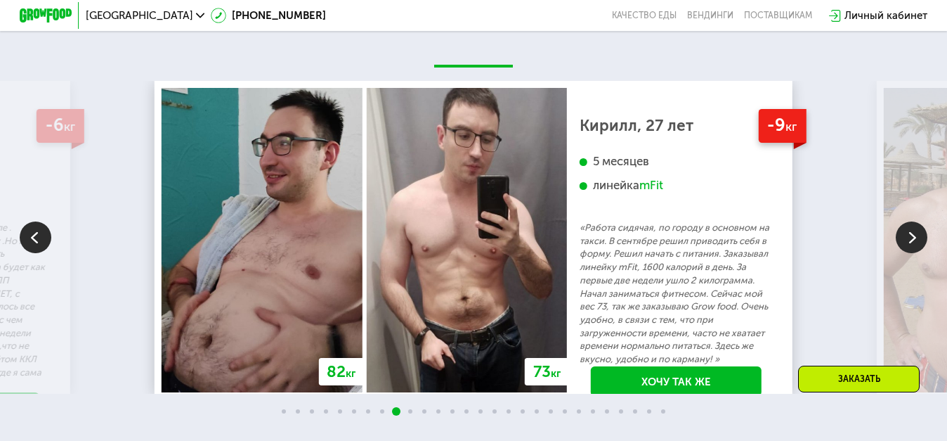
click at [910, 237] on img at bounding box center [912, 237] width 32 height 32
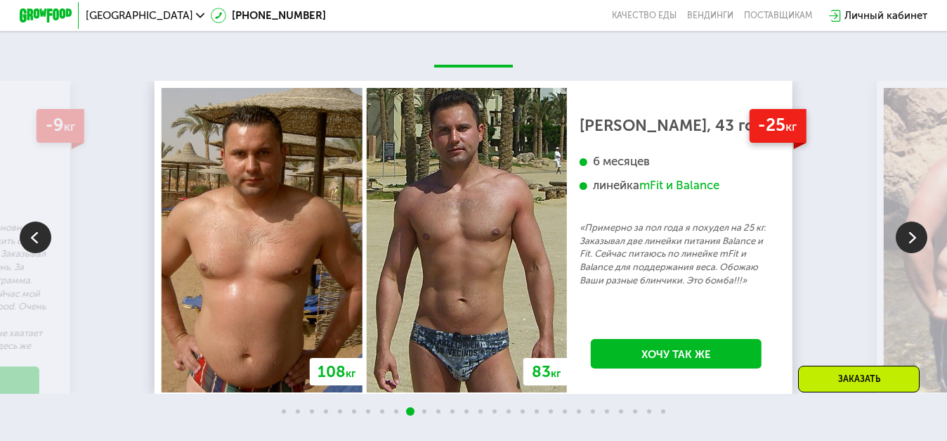
click at [910, 237] on img at bounding box center [912, 237] width 32 height 32
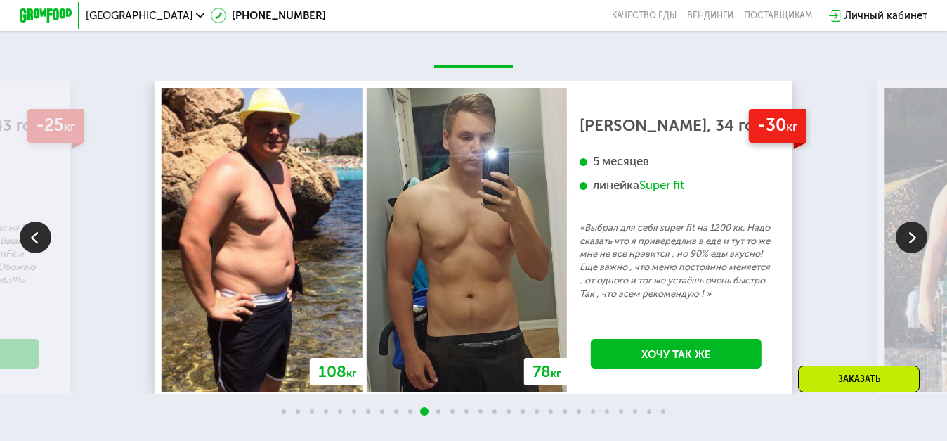
click at [910, 237] on img at bounding box center [912, 237] width 32 height 32
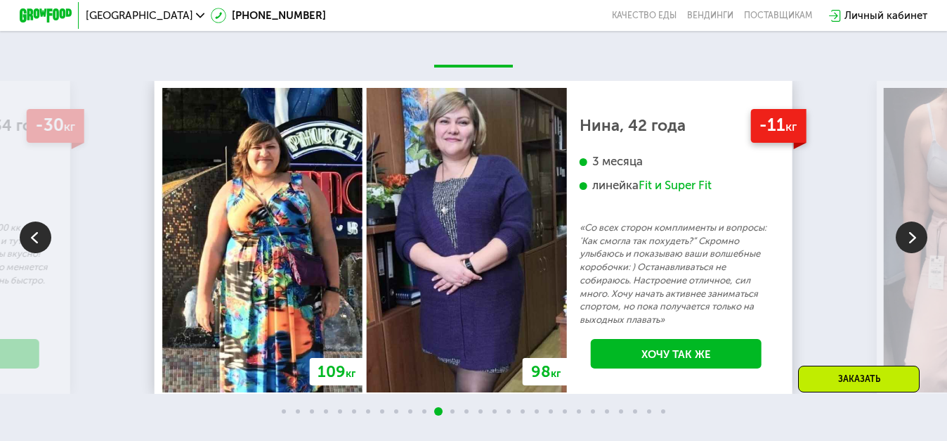
click at [910, 237] on img at bounding box center [912, 237] width 32 height 32
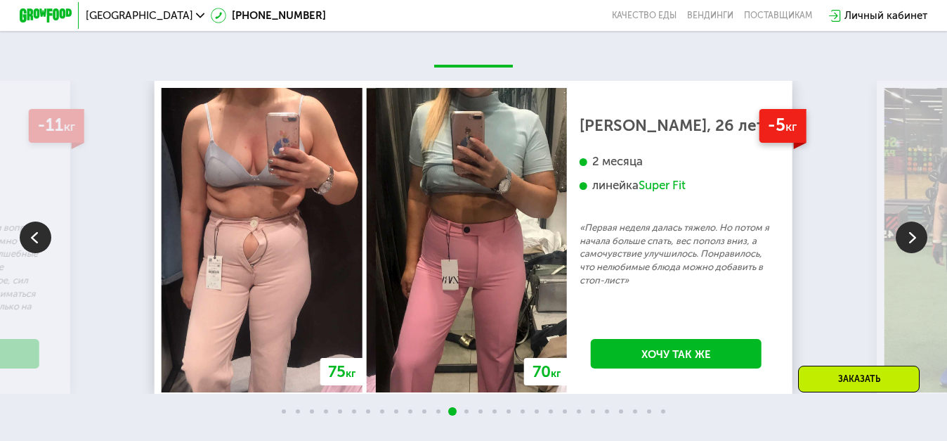
click at [910, 237] on img at bounding box center [912, 237] width 32 height 32
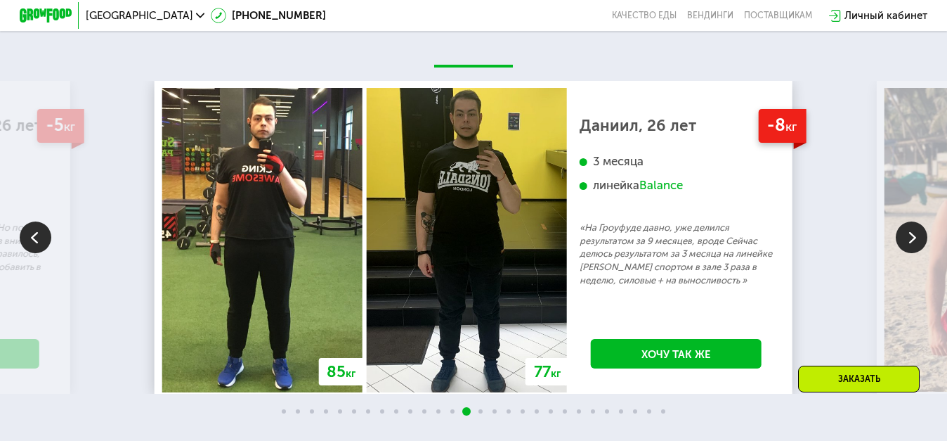
click at [910, 237] on img at bounding box center [912, 237] width 32 height 32
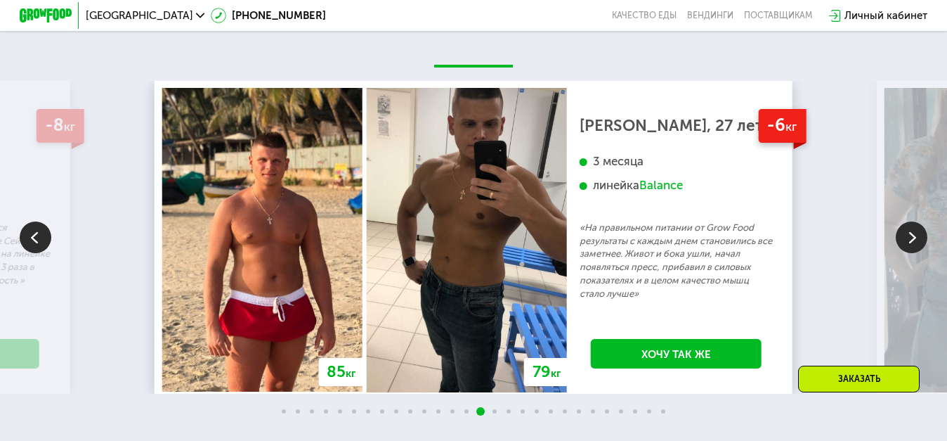
click at [910, 237] on img at bounding box center [912, 237] width 32 height 32
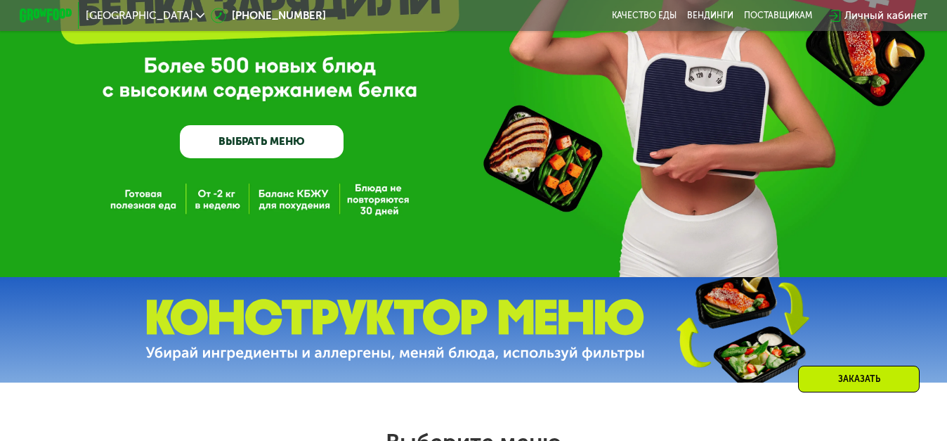
scroll to position [163, 0]
